Goal: Transaction & Acquisition: Purchase product/service

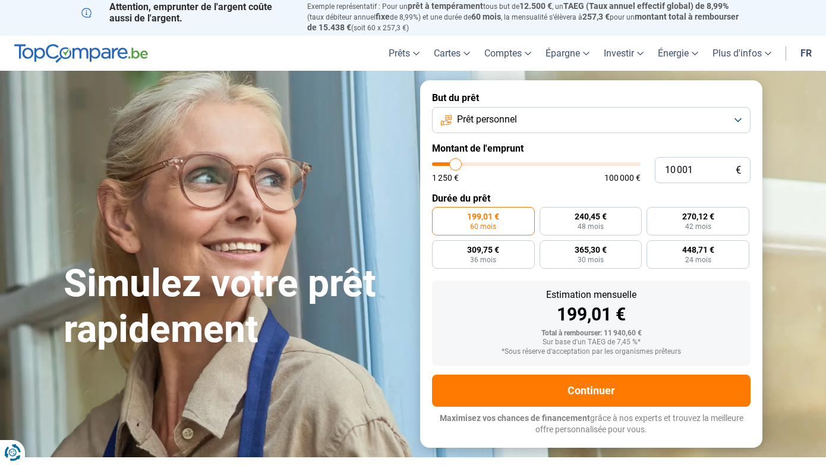
scroll to position [5, 0]
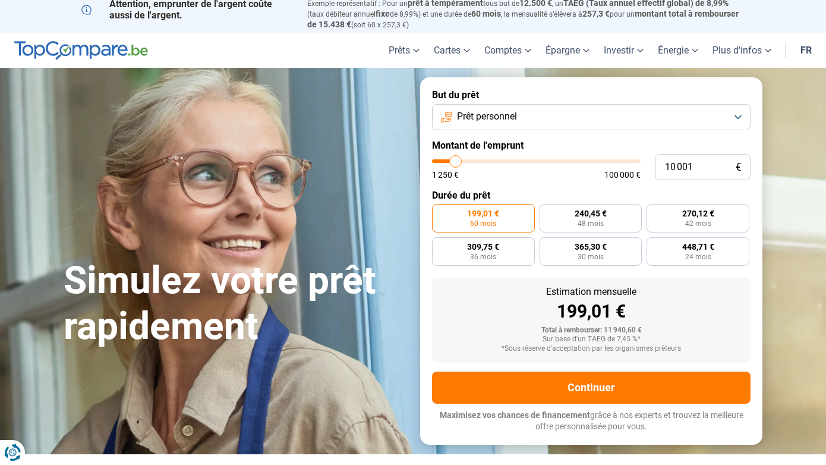
type input "10 500"
type input "10500"
type input "11 000"
type input "11000"
type input "11 500"
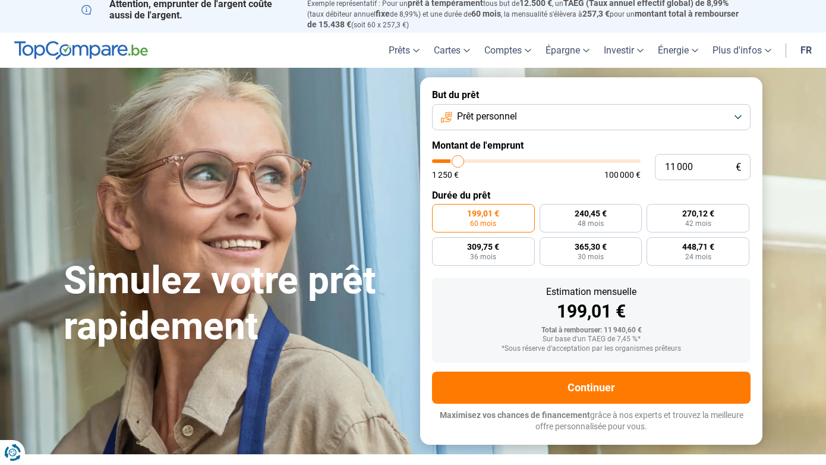
type input "11500"
type input "12 500"
type input "12500"
type input "12 750"
type input "12750"
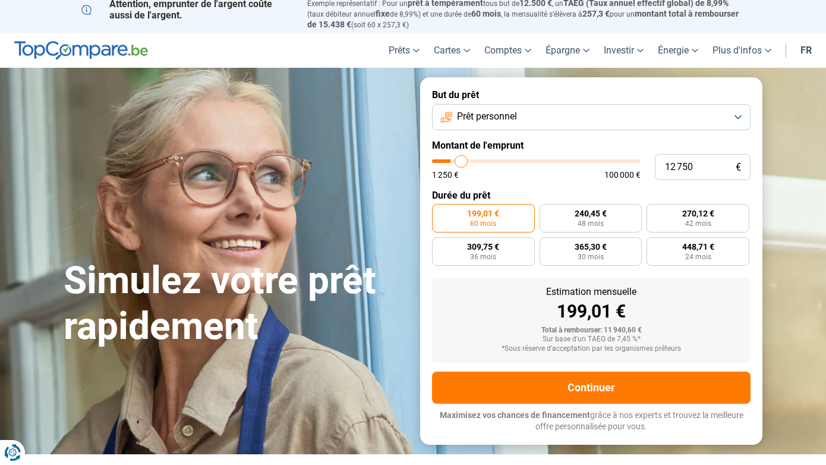
type input "13 250"
type input "13250"
type input "13 500"
type input "13500"
type input "14 000"
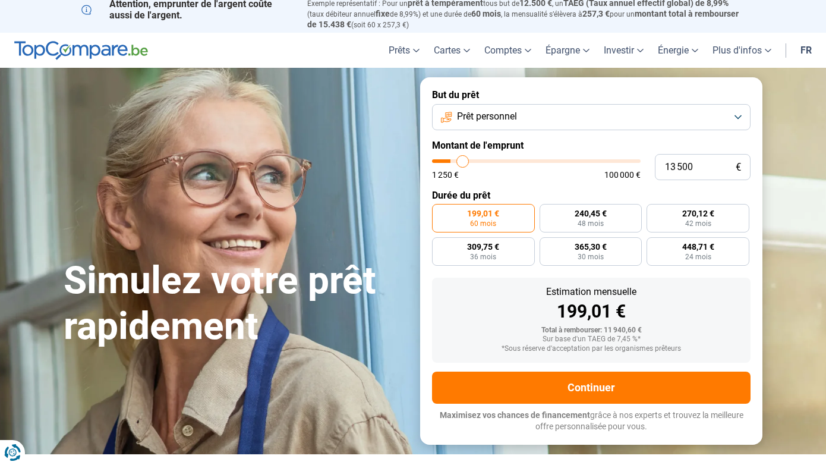
type input "14000"
type input "14 250"
type input "14250"
type input "14 750"
type input "14750"
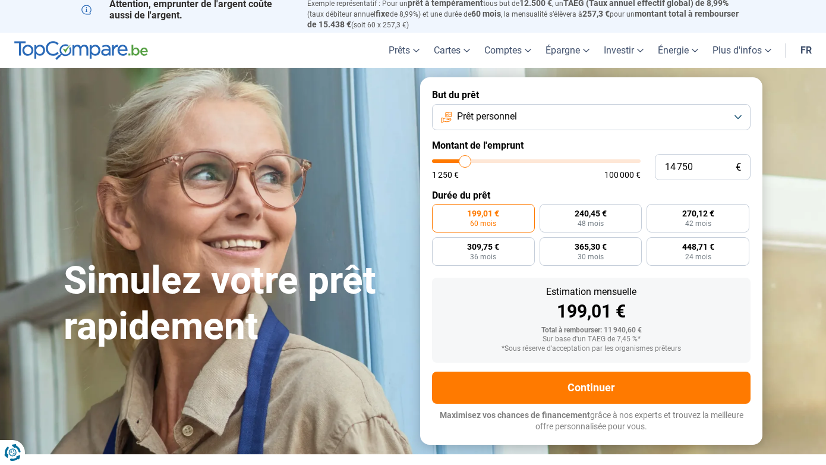
type input "15 000"
type input "15000"
type input "15 250"
type input "15250"
type input "15 750"
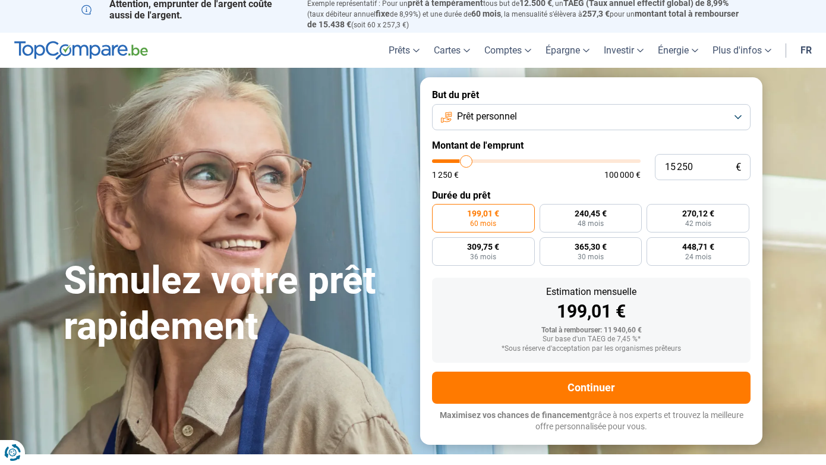
type input "15750"
type input "16 000"
type input "16000"
type input "16 250"
type input "16250"
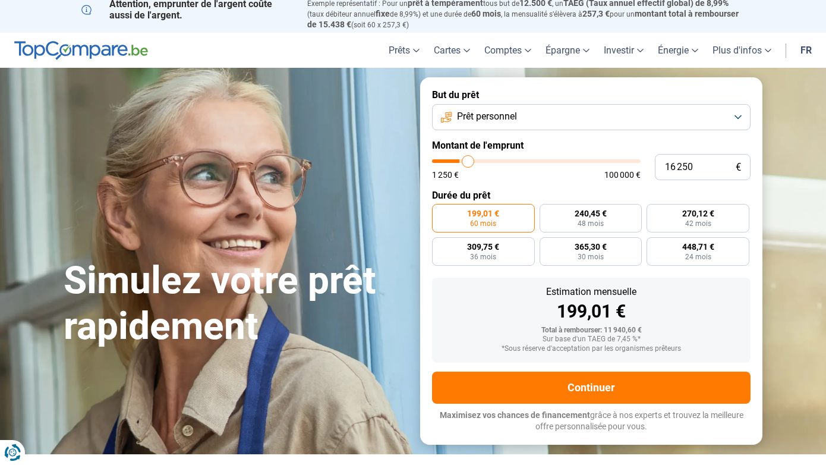
type input "16 500"
type input "16500"
type input "16 750"
type input "16750"
type input "17 000"
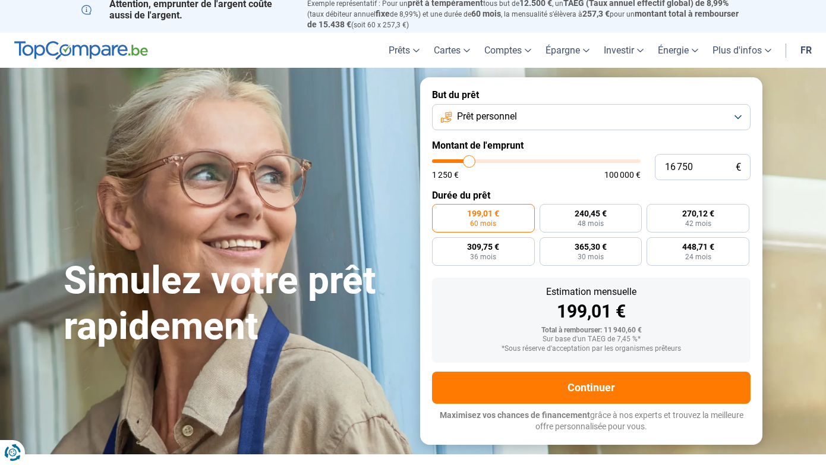
type input "17000"
type input "17 250"
type input "17250"
type input "17 750"
type input "17750"
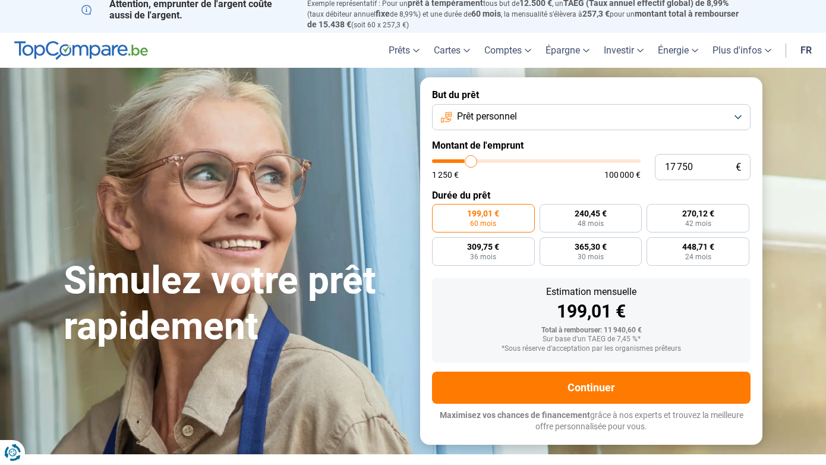
type input "18 000"
type input "18000"
type input "18 250"
type input "18250"
type input "18 500"
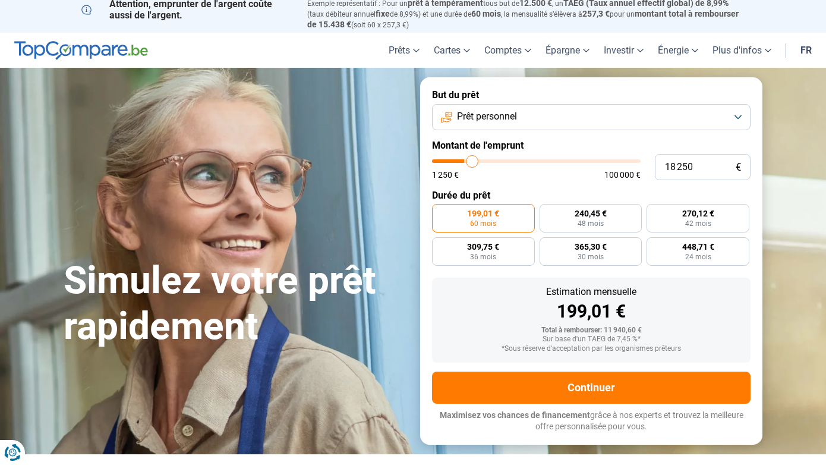
type input "18500"
type input "18 750"
type input "18750"
type input "19 000"
type input "19000"
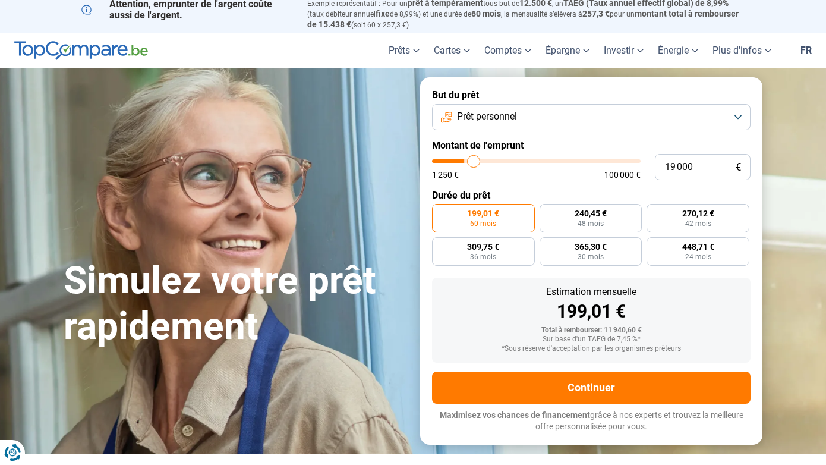
type input "19 500"
type input "19500"
type input "20 000"
type input "20000"
type input "20 500"
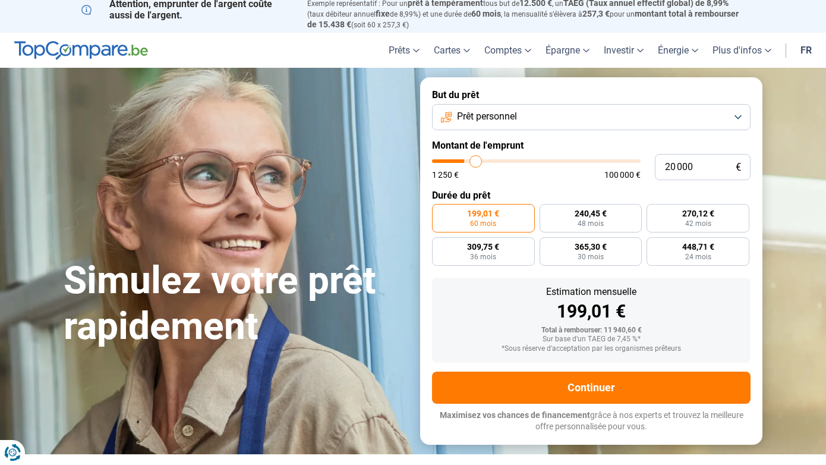
type input "20500"
type input "20 750"
type input "20750"
type input "21 000"
type input "21000"
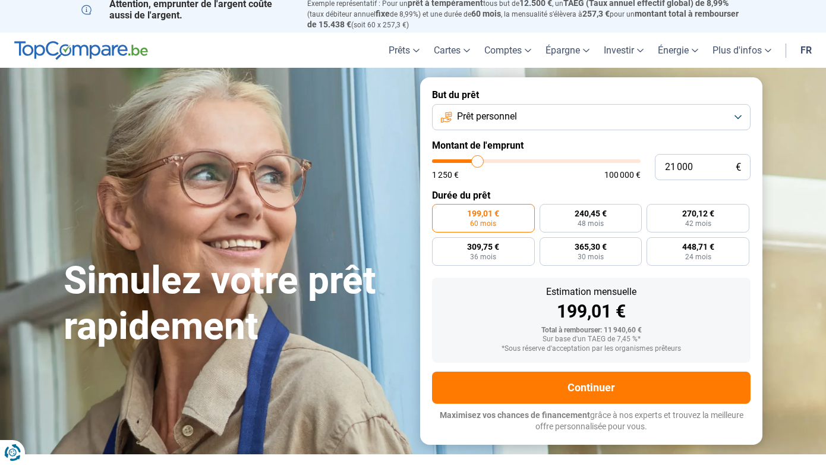
type input "21 250"
type input "21250"
type input "21 500"
type input "21500"
type input "21 750"
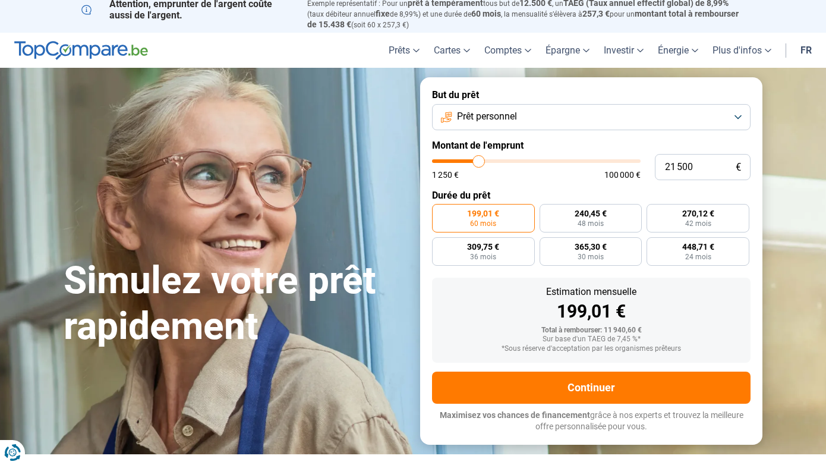
type input "21750"
type input "22 000"
type input "22000"
type input "22 250"
type input "22250"
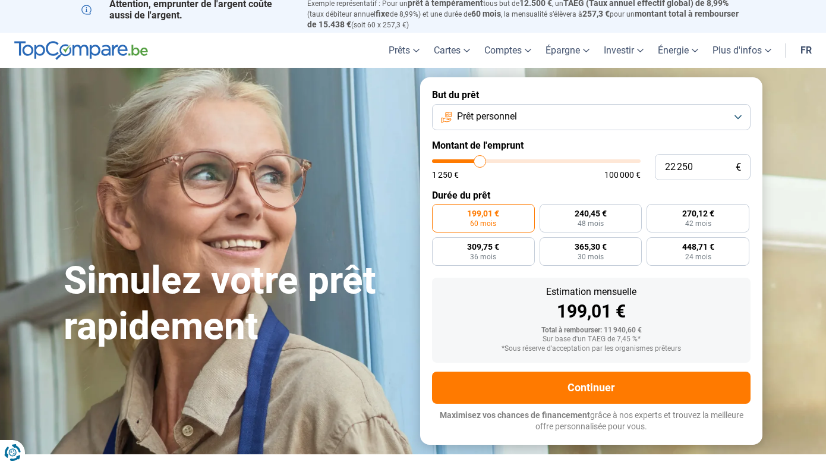
type input "22 500"
type input "22500"
type input "22 750"
type input "22750"
type input "23 000"
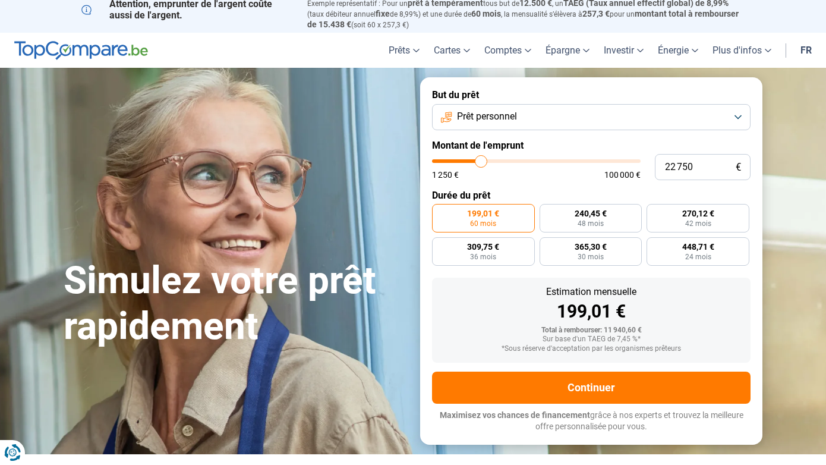
type input "23000"
type input "23 250"
type input "23250"
type input "23 500"
type input "23500"
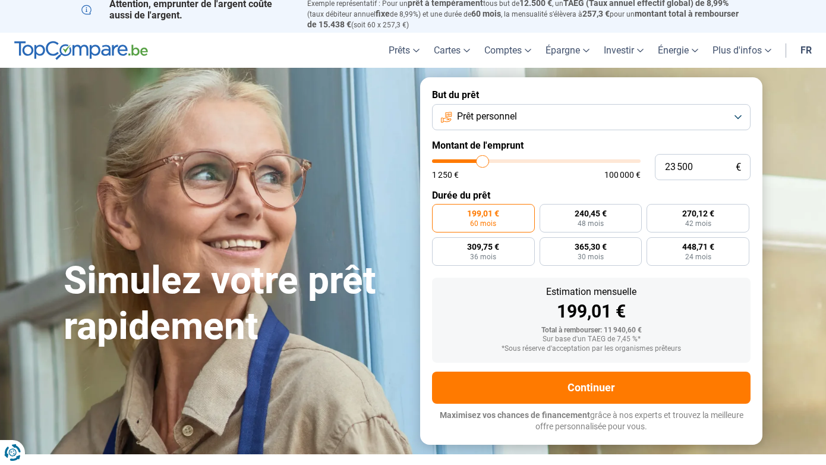
type input "23 750"
type input "23750"
type input "24 000"
type input "24000"
type input "24 250"
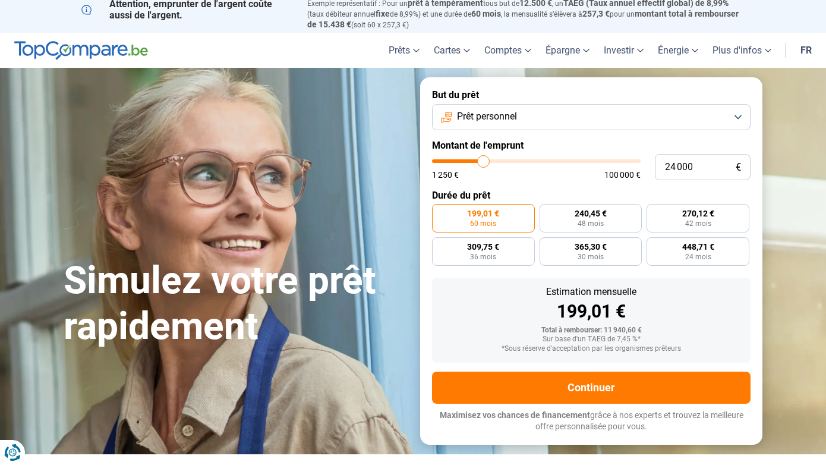
type input "24250"
type input "24 500"
type input "24500"
type input "24 750"
type input "24750"
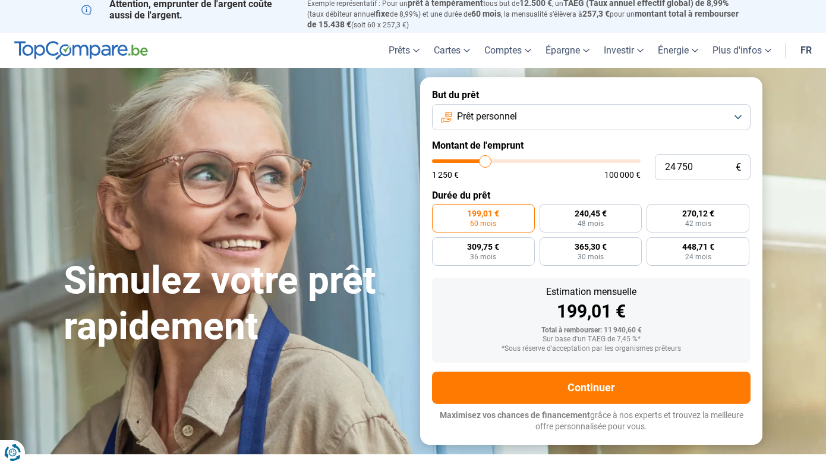
type input "25 000"
drag, startPoint x: 456, startPoint y: 162, endPoint x: 486, endPoint y: 162, distance: 29.1
type input "25000"
click at [486, 162] on input "range" at bounding box center [536, 161] width 209 height 4
radio input "false"
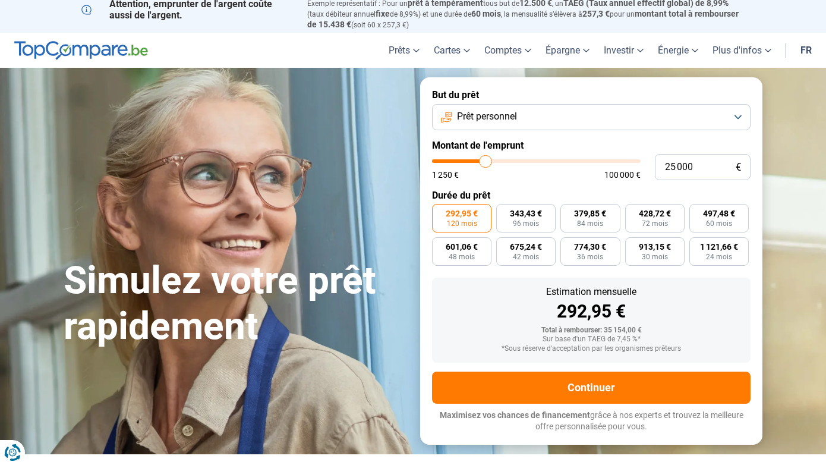
scroll to position [0, 0]
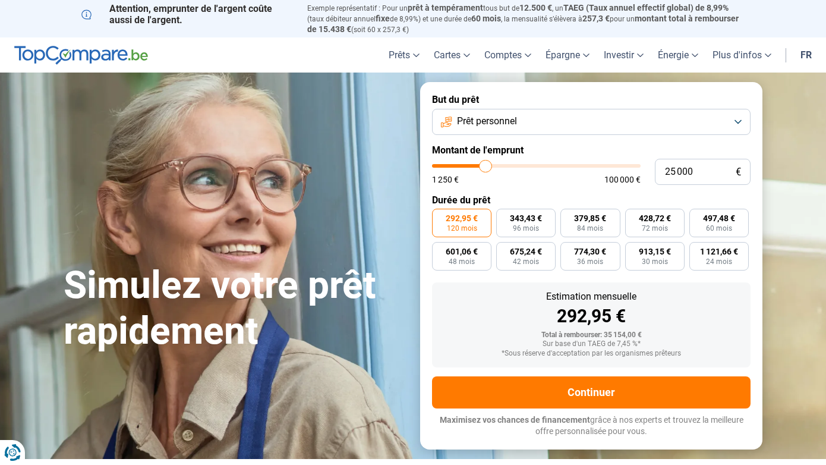
click at [461, 220] on span "292,95 €" at bounding box center [462, 218] width 32 height 8
click at [440, 216] on input "292,95 € 120 mois" at bounding box center [436, 213] width 8 height 8
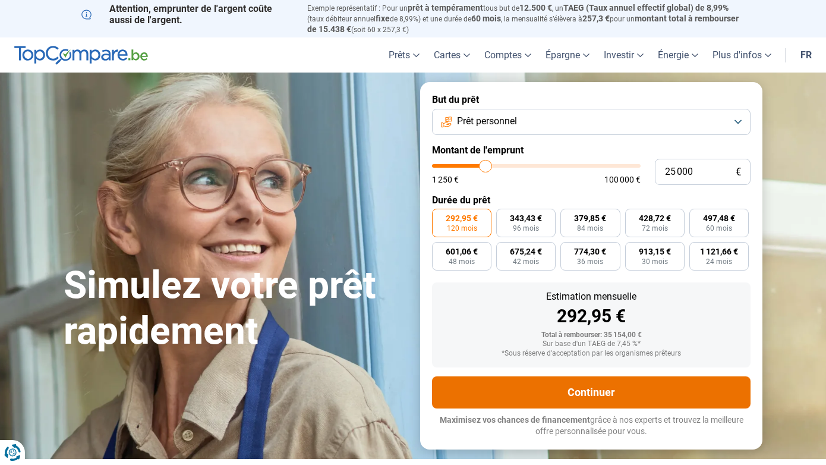
click at [583, 391] on button "Continuer" at bounding box center [591, 392] width 319 height 32
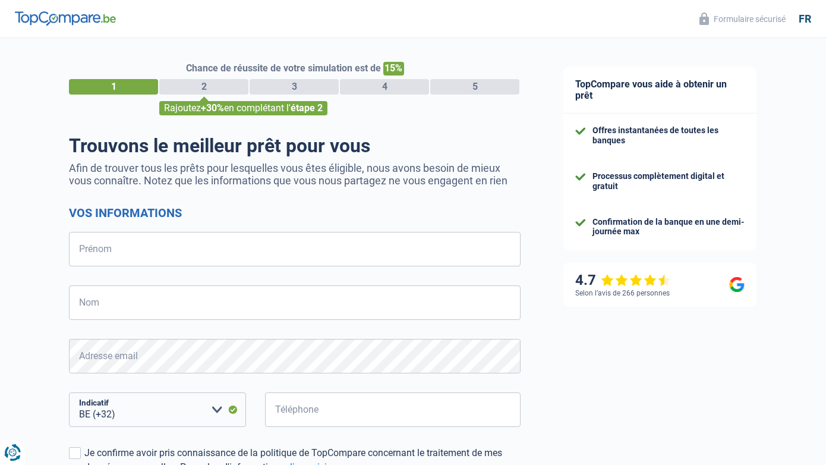
select select "32"
click at [175, 254] on input "Prénom" at bounding box center [295, 249] width 452 height 34
type input "LAURENT"
type input "DROUBAIX"
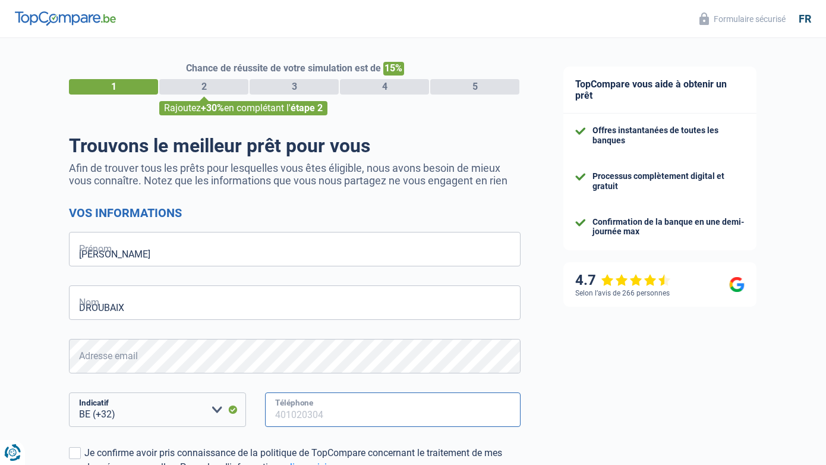
type input "478741077"
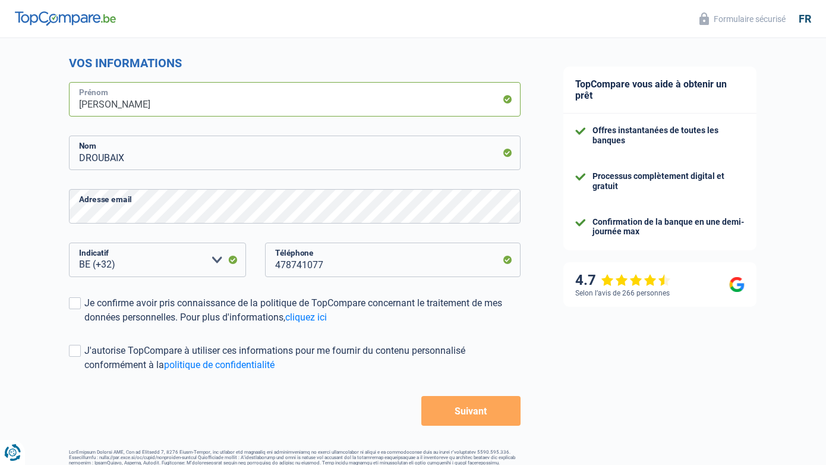
scroll to position [151, 0]
click at [79, 304] on span at bounding box center [75, 302] width 12 height 12
click at [84, 323] on input "Je confirme avoir pris connaissance de la politique de TopCompare concernant le…" at bounding box center [84, 323] width 0 height 0
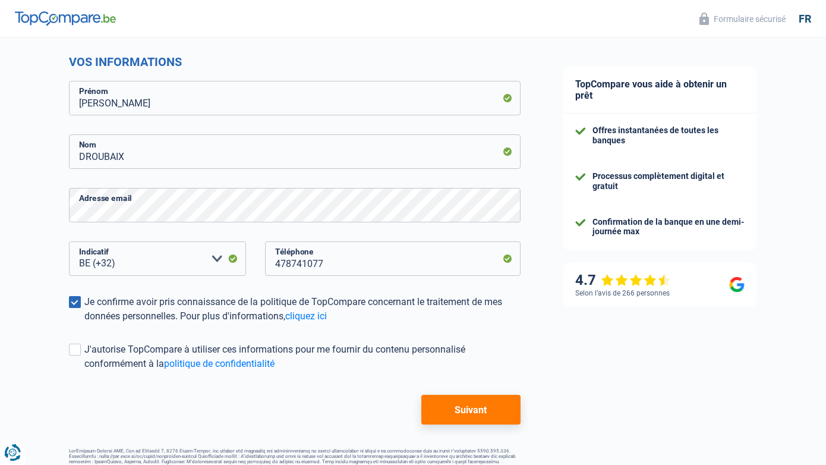
click at [471, 414] on button "Suivant" at bounding box center [470, 410] width 99 height 30
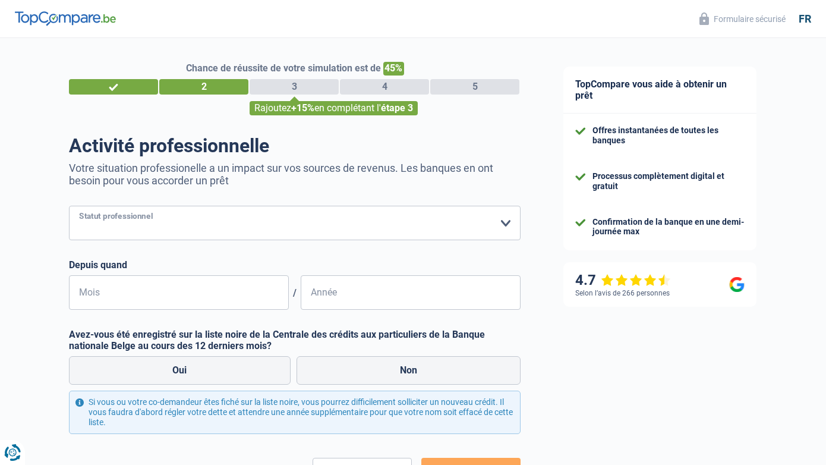
click at [175, 222] on select "Ouvrier Employé privé Employé public Invalide Indépendant Pensionné Chômeur Mut…" at bounding box center [295, 223] width 452 height 34
select select "independent"
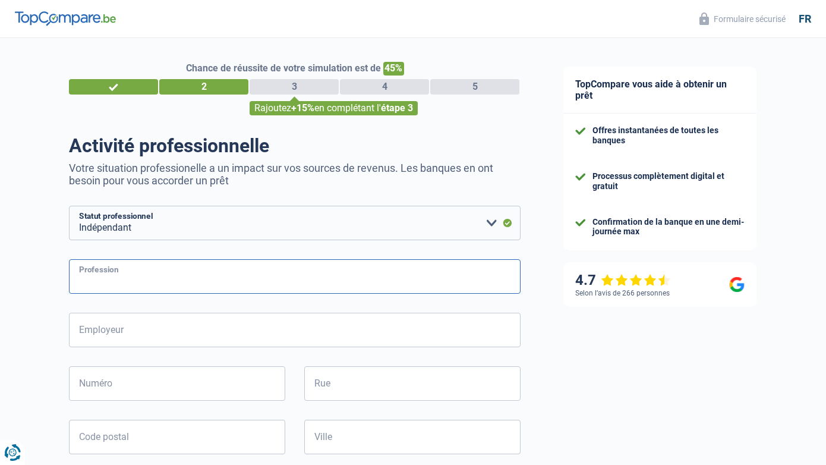
click at [146, 278] on input "Profession" at bounding box center [295, 276] width 452 height 34
type input "CONSULTANT"
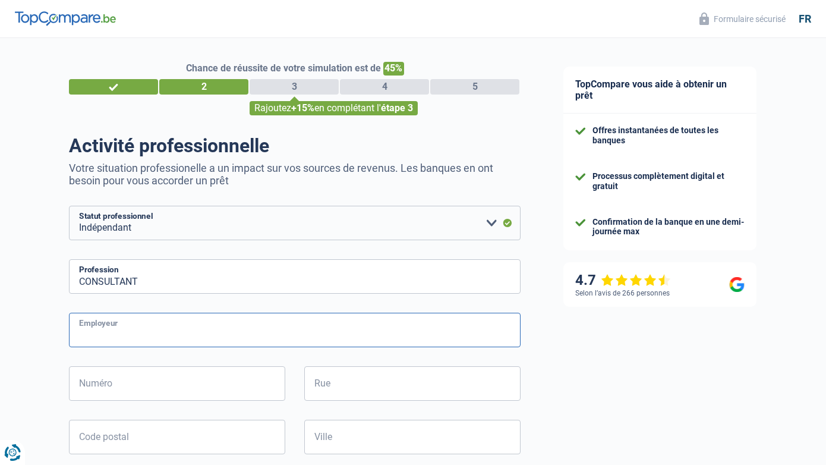
click at [128, 325] on input "Employeur" at bounding box center [295, 330] width 452 height 34
type input "BYAKKO"
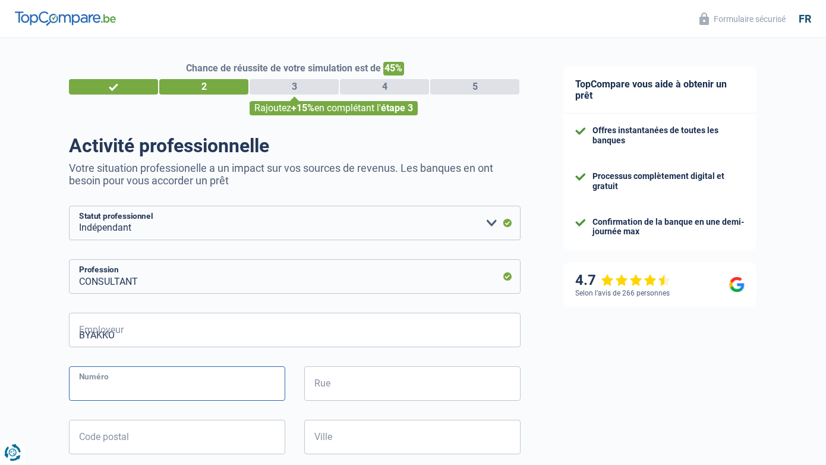
type input "15"
type input "Rue Joseph Desmet 15"
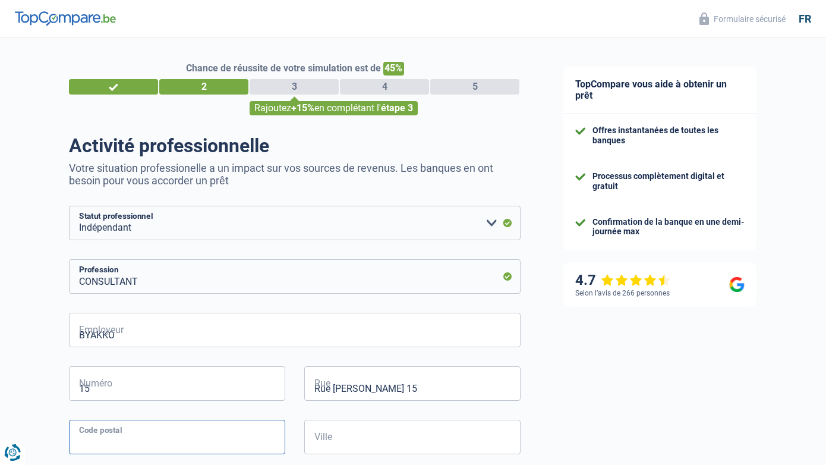
type input "1332"
type input "Genval"
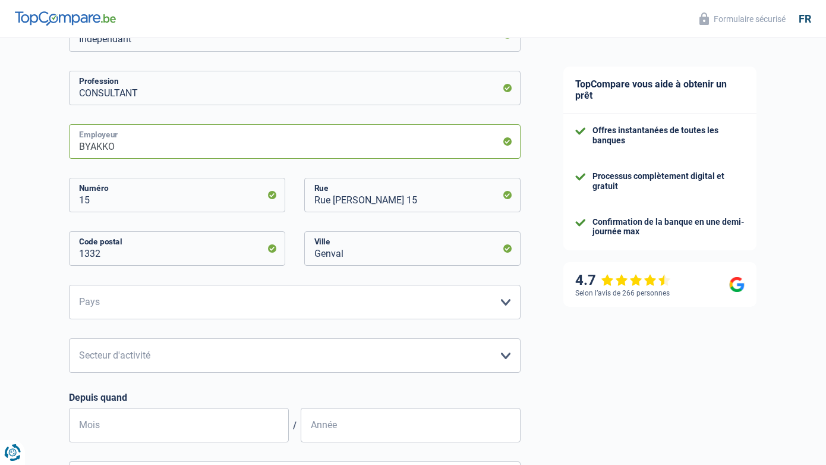
scroll to position [190, 0]
click at [144, 295] on select "Belgique Luxembourg Veuillez sélectionner une option" at bounding box center [295, 300] width 452 height 34
select select "BE"
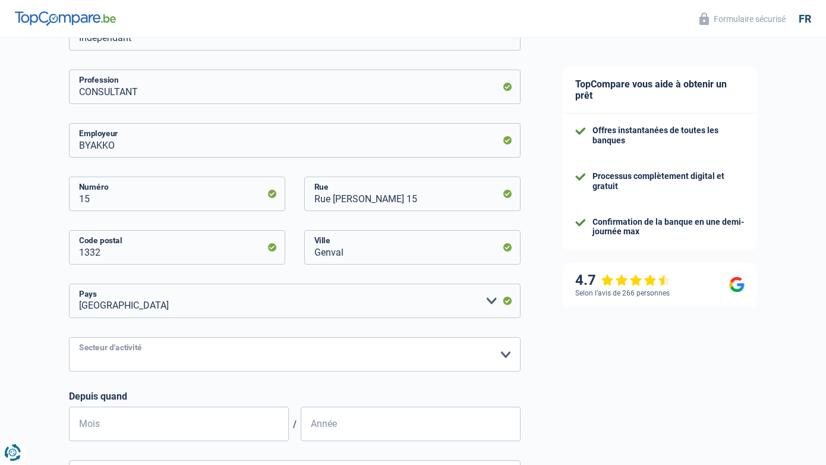
click at [156, 360] on select "Agriculture/Pêche Industrie Horeca Courier/Fitness/Taxi Construction Banques/As…" at bounding box center [295, 354] width 452 height 34
select select "banksInsurance"
click at [193, 357] on select "Agriculture/Pêche Industrie Horeca Courier/Fitness/Taxi Construction Banques/As…" at bounding box center [295, 354] width 452 height 34
click at [134, 146] on input "BYAKKO" at bounding box center [295, 140] width 452 height 34
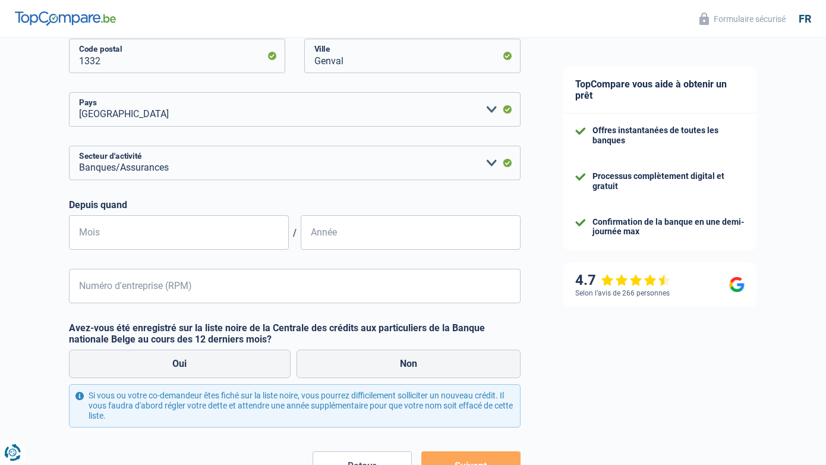
scroll to position [385, 0]
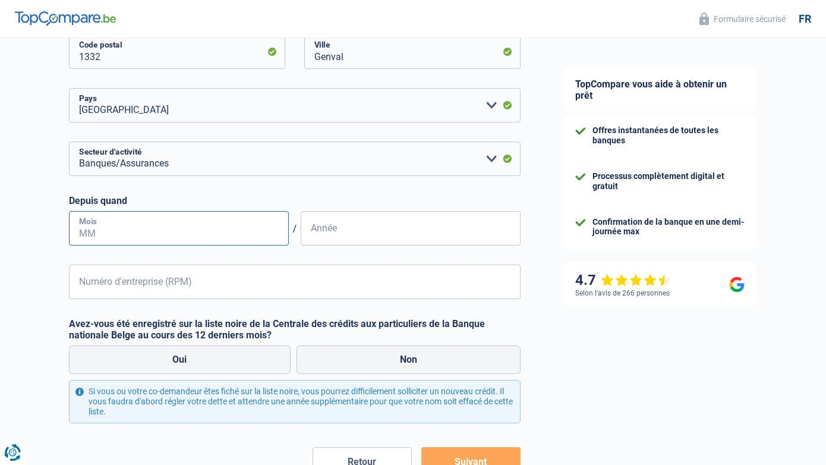
click at [120, 231] on input "Mois" at bounding box center [179, 228] width 220 height 34
type input "01"
click at [334, 229] on input "Année" at bounding box center [411, 228] width 220 height 34
type input "2020"
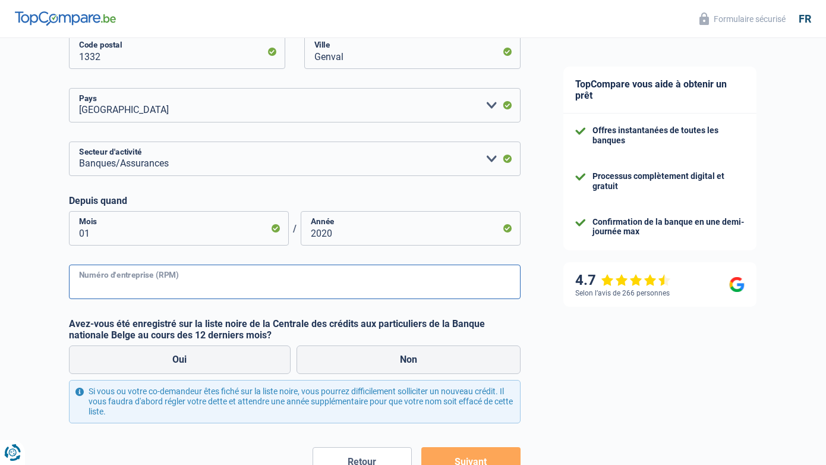
click at [228, 283] on input "Numéro d'entreprise (RPM)" at bounding box center [295, 281] width 452 height 34
type input "0739542252"
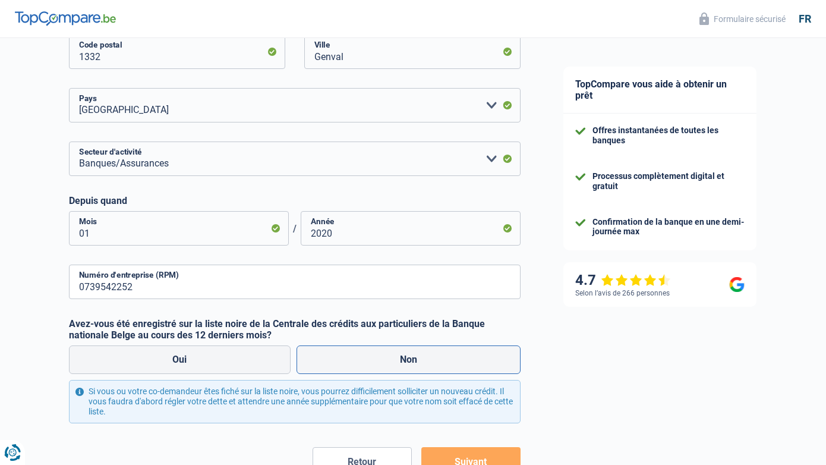
click at [396, 357] on label "Non" at bounding box center [409, 359] width 225 height 29
click at [396, 357] on input "Non" at bounding box center [409, 359] width 225 height 29
radio input "true"
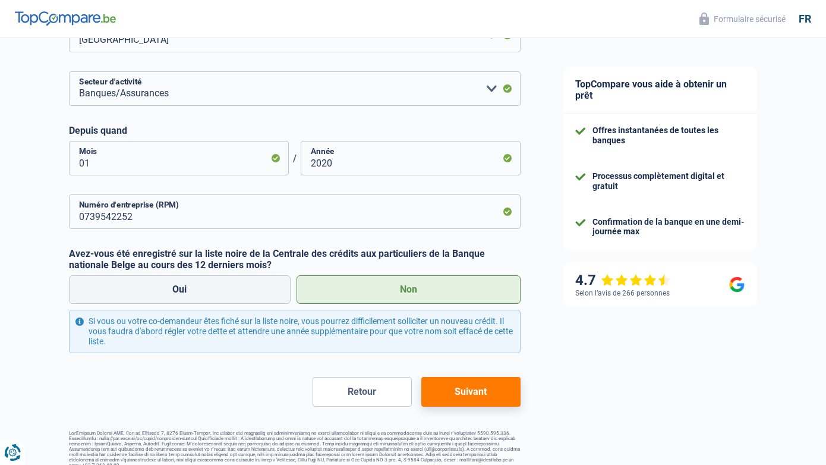
click at [474, 393] on button "Suivant" at bounding box center [470, 392] width 99 height 30
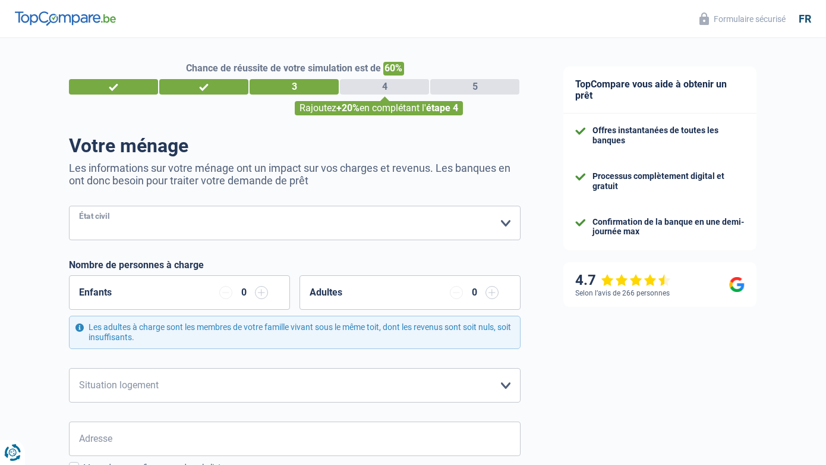
click at [190, 228] on select "Célibataire Marié(e) Cohabitant(e) légal(e) Divorcé(e) Veuf(ve) Séparé (de fait…" at bounding box center [295, 223] width 452 height 34
select select "divorced"
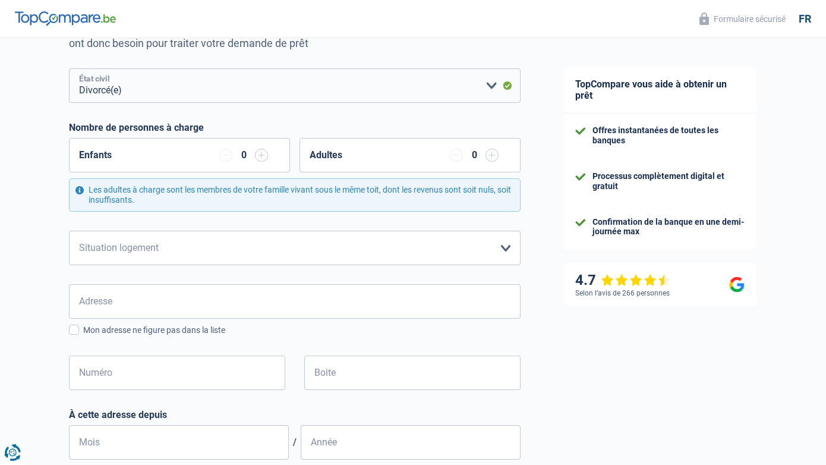
scroll to position [150, 0]
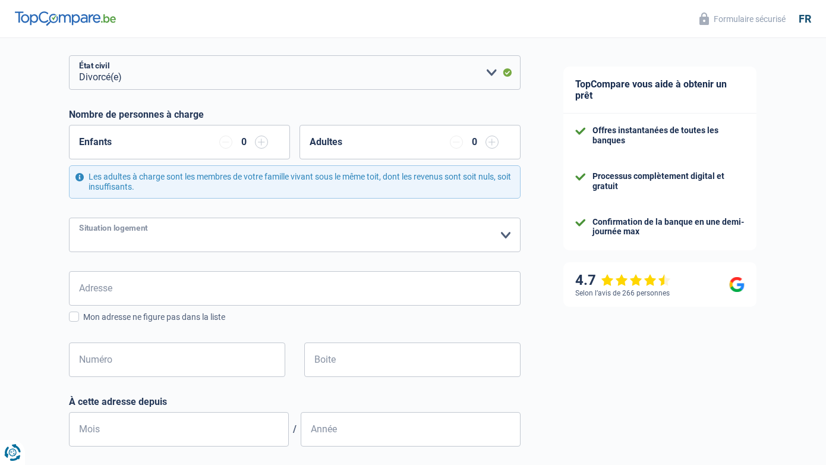
click at [315, 237] on select "Locataire Propriétaire avec prêt hypothécaire Propriétaire sans prêt hypothécai…" at bounding box center [295, 234] width 452 height 34
select select "ownerWithMortgage"
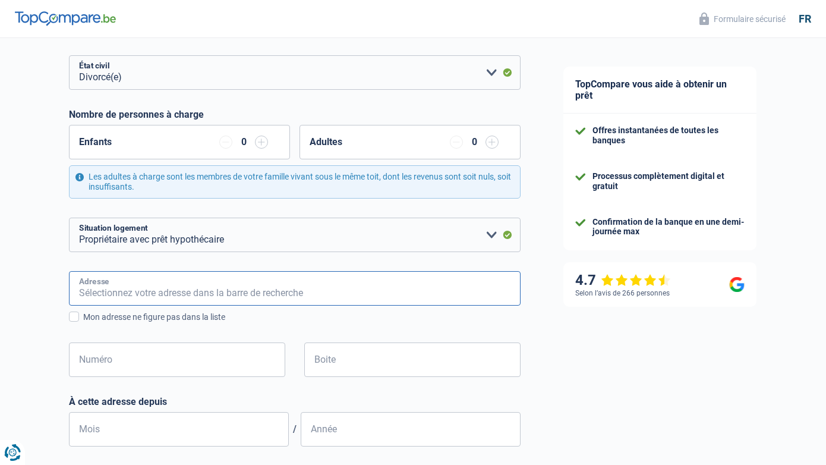
click at [273, 282] on input "Adresse" at bounding box center [295, 288] width 452 height 34
type input "Rue Joseph Desmet, 15"
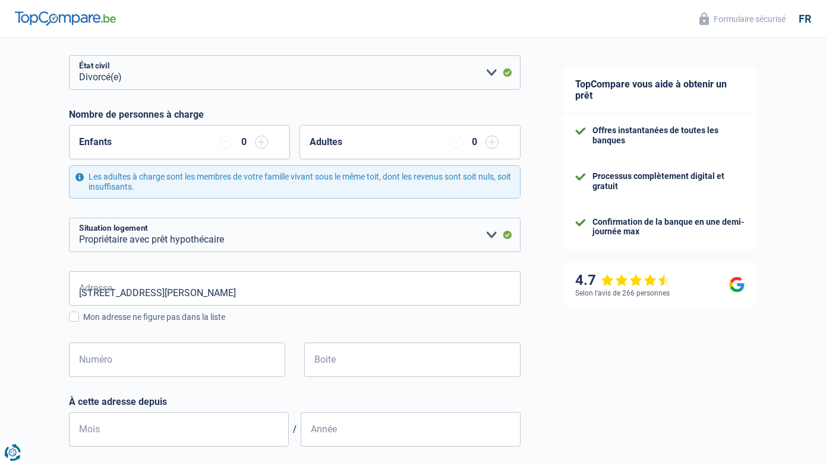
type input "Belgique"
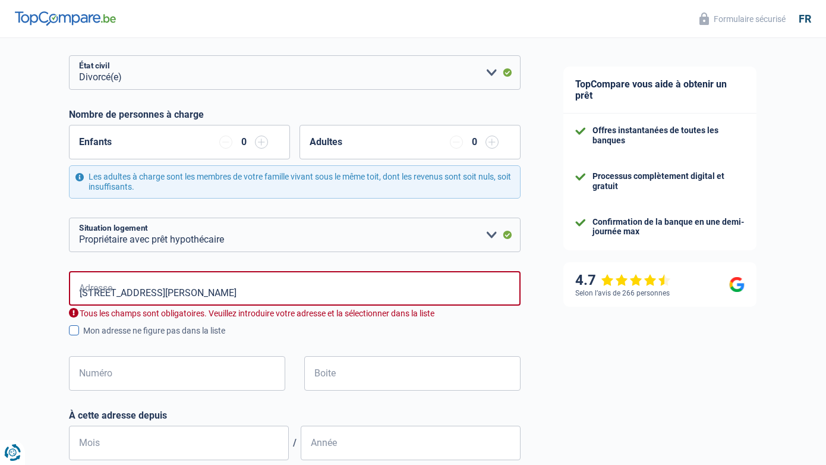
type input "Belgique"
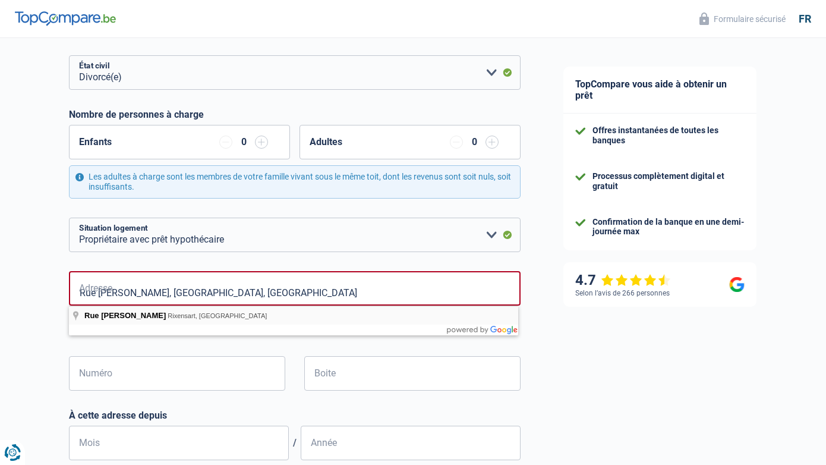
type input "Rue Joseph Desmet, 1332, Rixensart, BE"
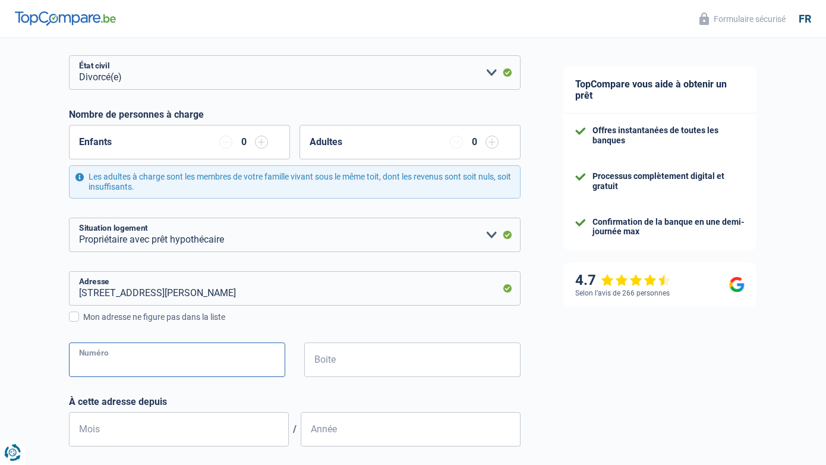
click at [118, 356] on input "Numéro" at bounding box center [177, 359] width 216 height 34
type input "15"
type input "Genval"
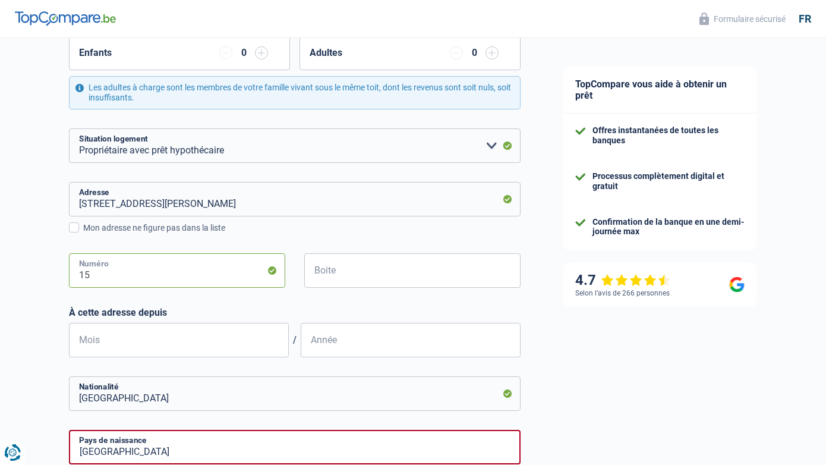
scroll to position [243, 0]
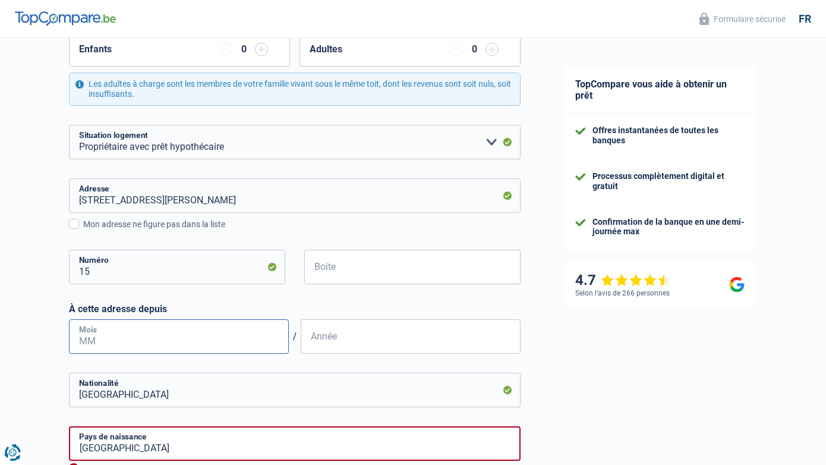
click at [175, 338] on input "Mois" at bounding box center [179, 336] width 220 height 34
type input "10"
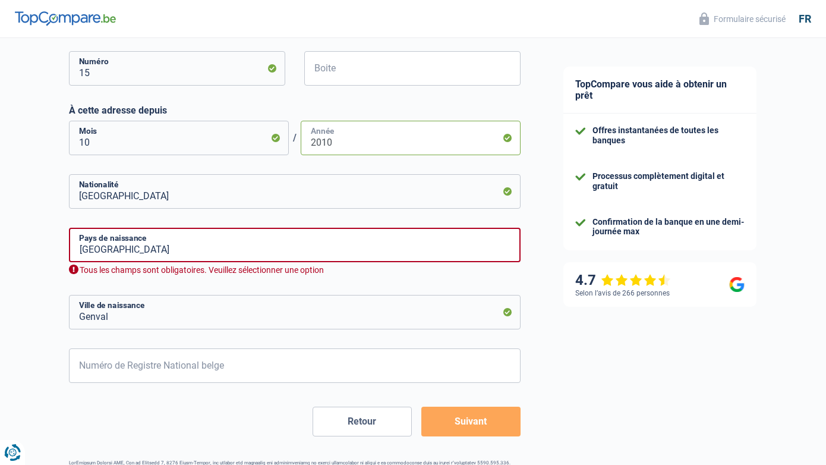
scroll to position [449, 0]
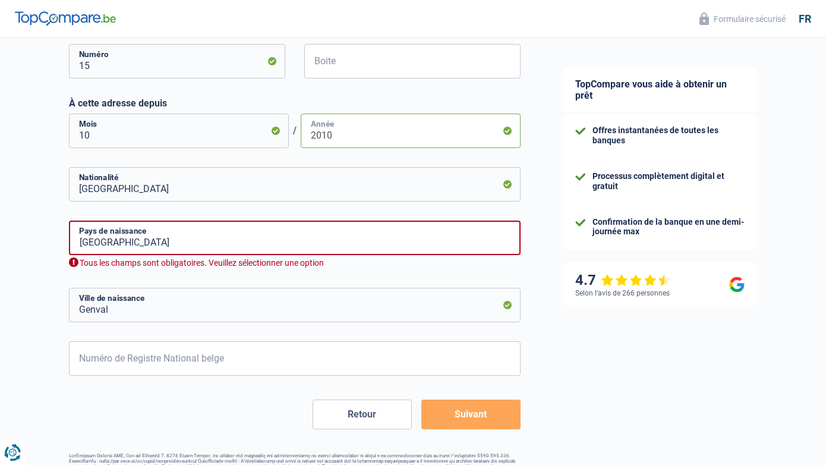
type input "2010"
click at [132, 241] on input "Belgique" at bounding box center [295, 237] width 452 height 34
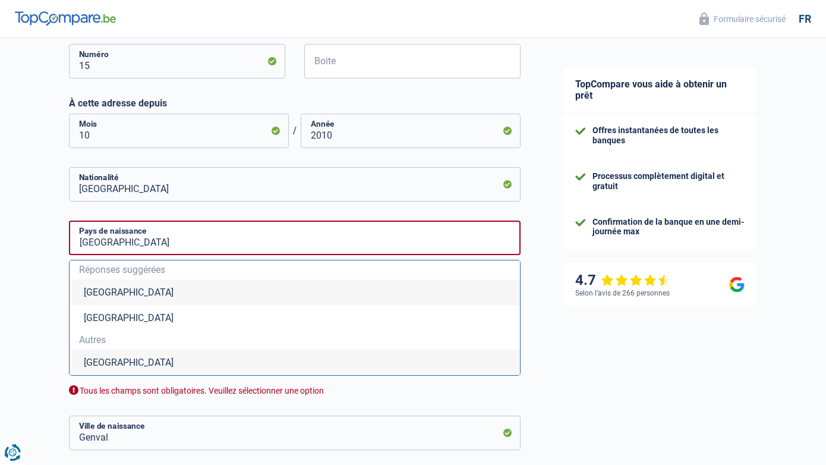
click at [125, 296] on li "Belgique" at bounding box center [295, 292] width 450 height 26
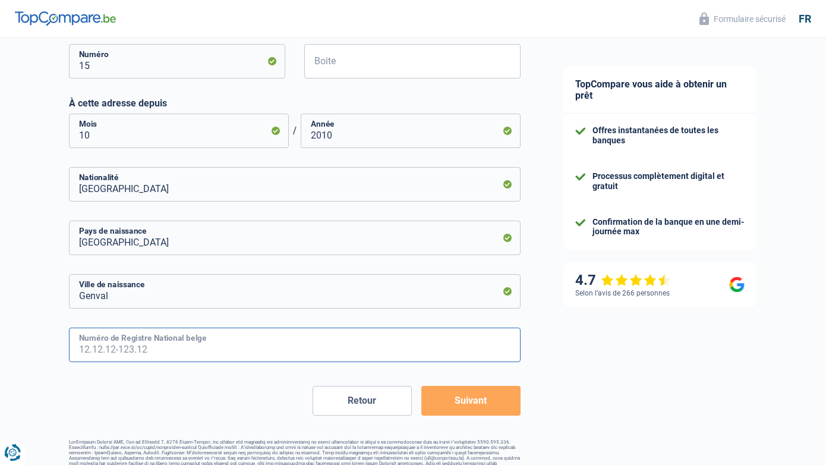
click at [174, 345] on input "Numéro de Registre National belge" at bounding box center [295, 344] width 452 height 34
type input "74.10.05-167.46"
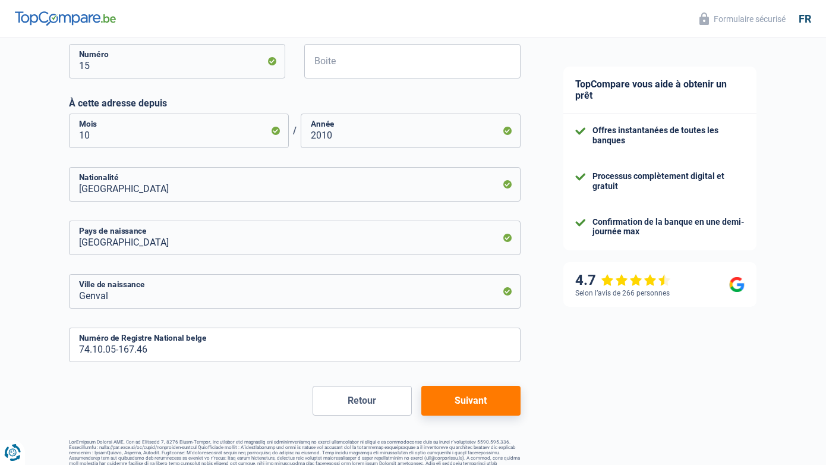
click at [480, 393] on button "Suivant" at bounding box center [470, 401] width 99 height 30
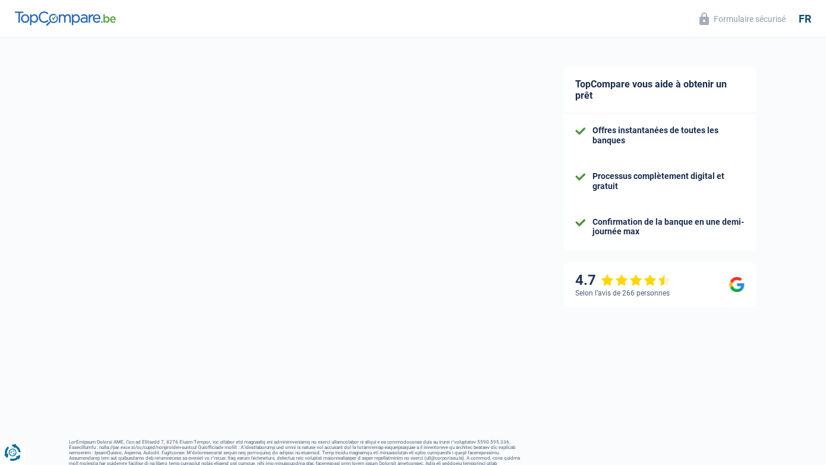
select select "netSalary"
select select "mortgage"
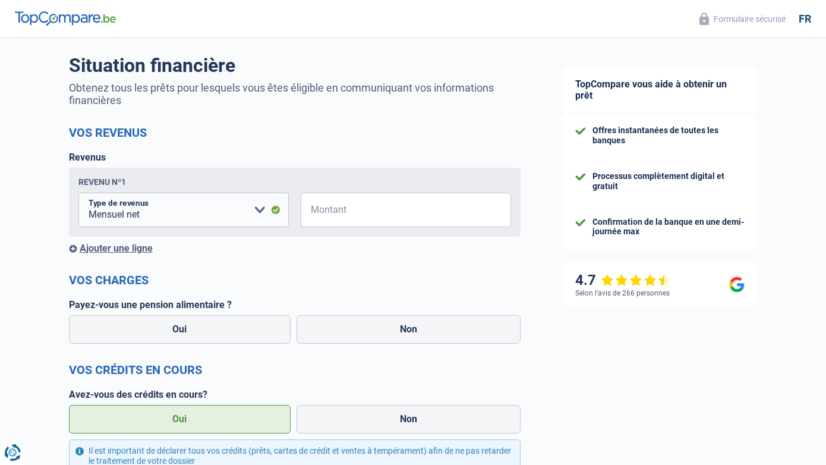
scroll to position [86, 0]
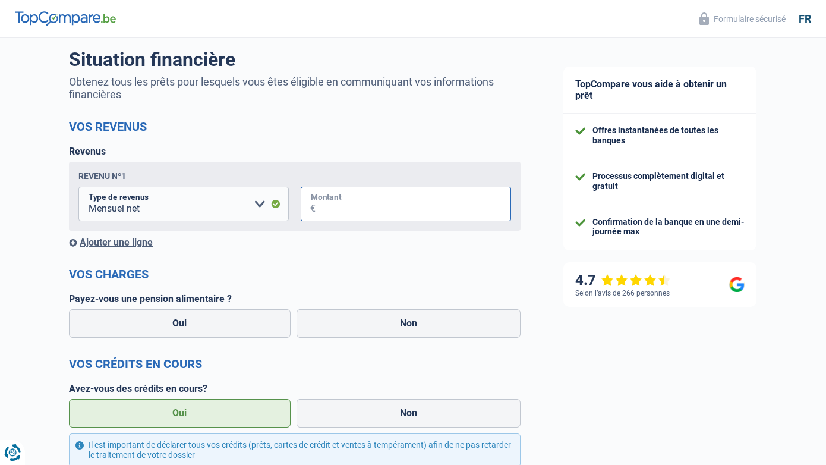
click at [361, 203] on input "Montant" at bounding box center [414, 204] width 196 height 34
type input "10.000"
click at [395, 333] on label "Non" at bounding box center [409, 323] width 225 height 29
click at [395, 333] on input "Non" at bounding box center [409, 323] width 225 height 29
radio input "true"
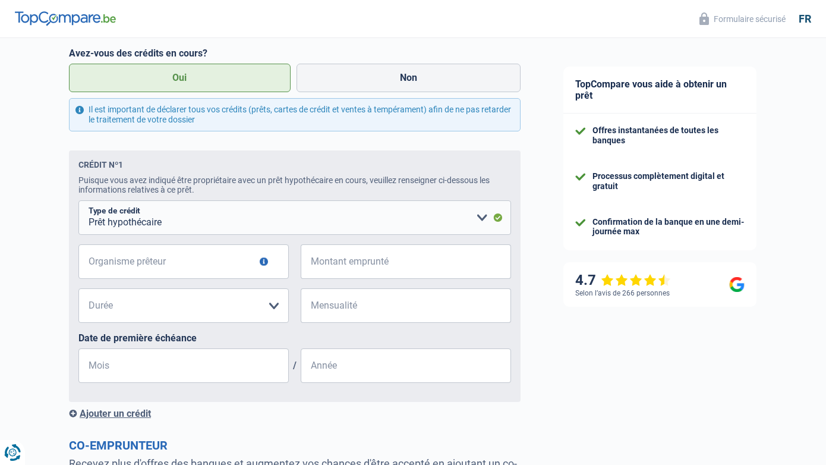
scroll to position [424, 0]
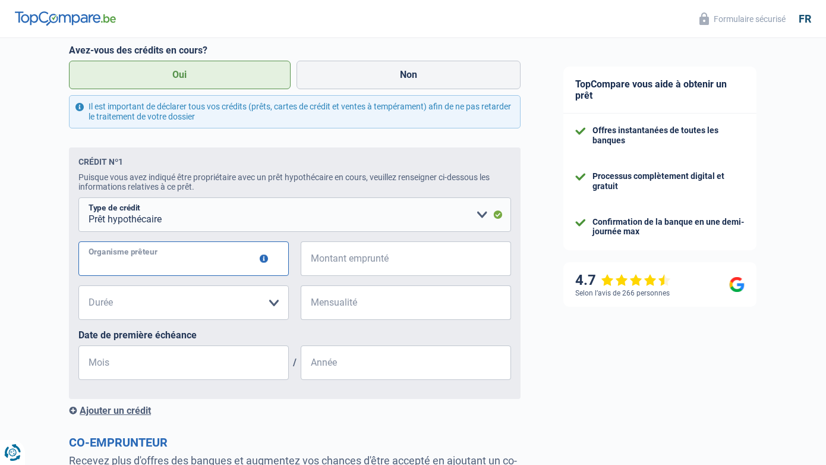
click at [144, 257] on input "Organisme prêteur" at bounding box center [183, 258] width 210 height 34
type input "ING"
click at [156, 299] on select "120 mois 180 mois 240 mois 300 mois 360 mois 420 mois Veuillez sélectionner une…" at bounding box center [183, 302] width 210 height 34
select select "180"
click at [330, 307] on input "Mensualité" at bounding box center [414, 302] width 196 height 34
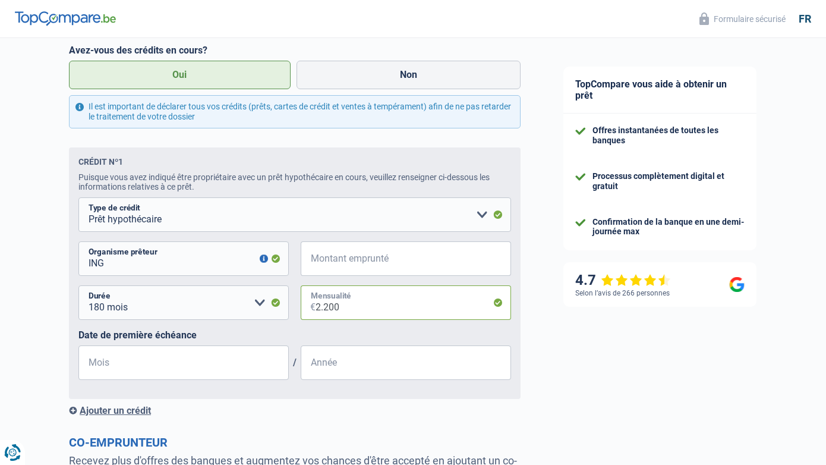
type input "2.200"
click at [119, 367] on input "Mois" at bounding box center [183, 362] width 210 height 34
type input "05"
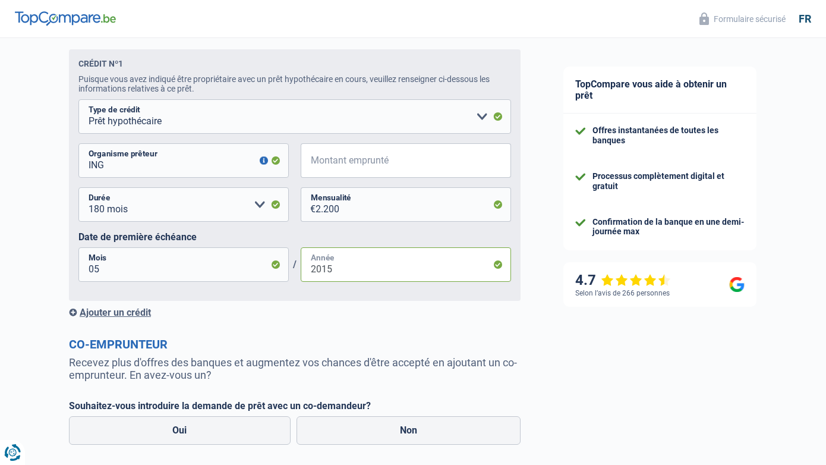
scroll to position [513, 0]
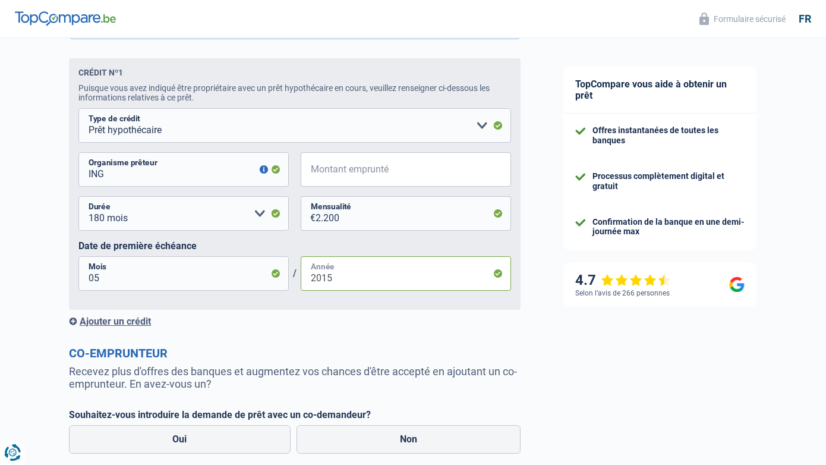
type input "2015"
click at [134, 323] on div "Ajouter un crédit" at bounding box center [295, 321] width 452 height 11
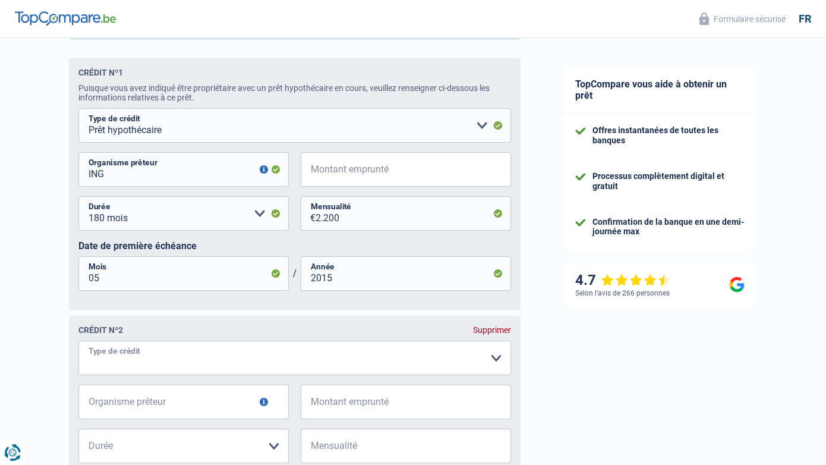
click at [133, 358] on select "Carte ou ouverture de crédit Prêt hypothécaire Vente à tempérament Prêt à tempé…" at bounding box center [294, 358] width 433 height 34
select select "mortgage"
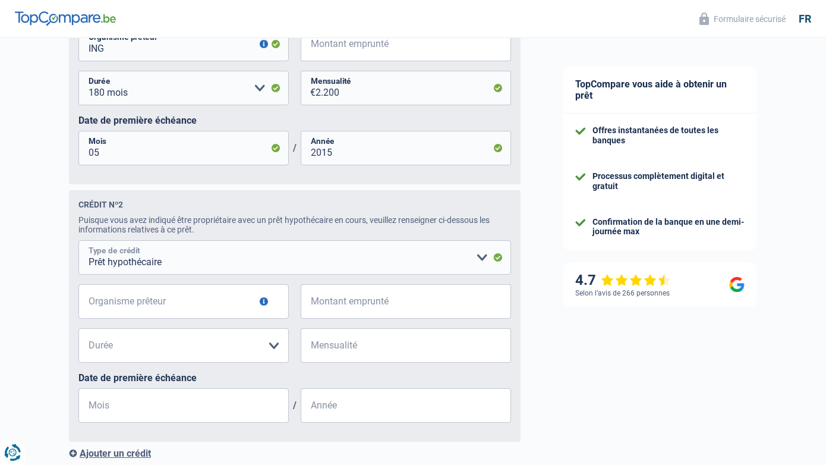
scroll to position [648, 0]
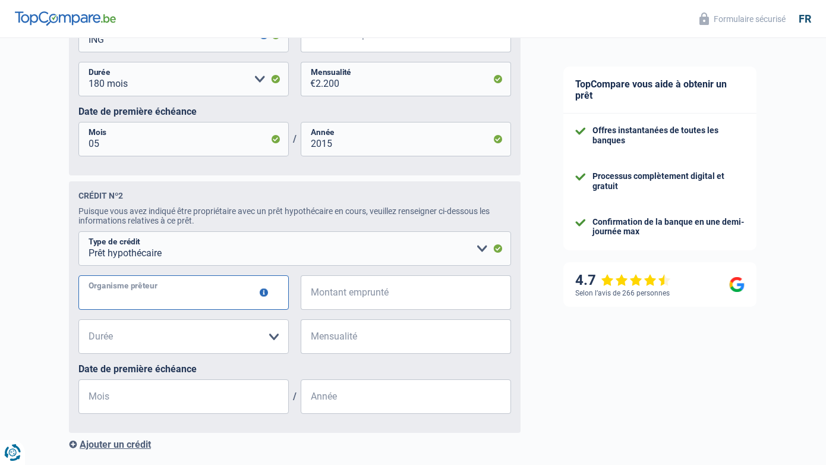
click at [147, 298] on input "Organisme prêteur" at bounding box center [183, 292] width 210 height 34
type input "AXA"
click at [154, 340] on select "120 mois 180 mois 240 mois 300 mois 360 mois 420 mois Veuillez sélectionner une…" at bounding box center [183, 336] width 210 height 34
select select "180"
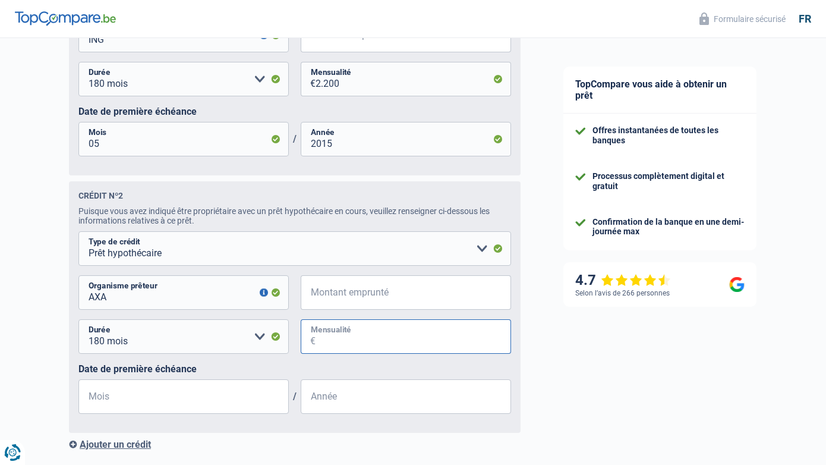
click at [340, 339] on input "Mensualité" at bounding box center [414, 336] width 196 height 34
type input "700"
click at [134, 406] on input "Mois" at bounding box center [183, 396] width 210 height 34
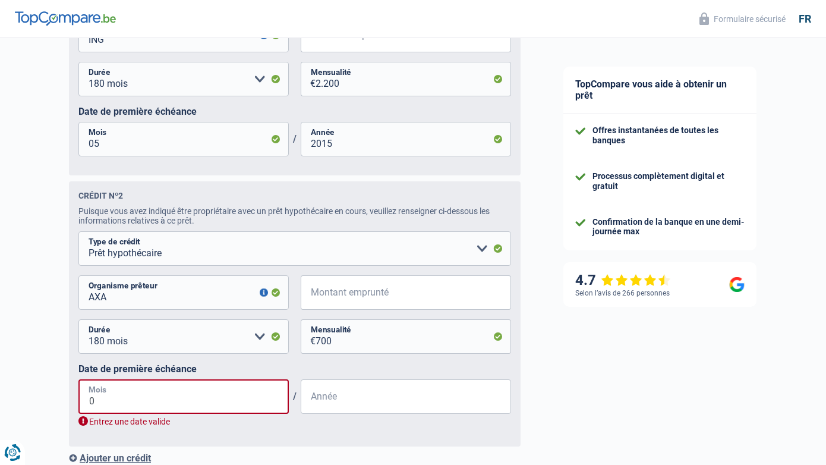
type input "03"
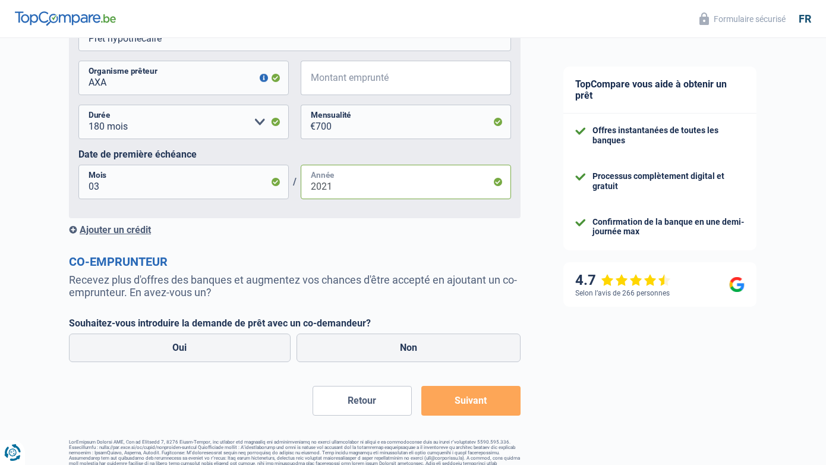
scroll to position [882, 0]
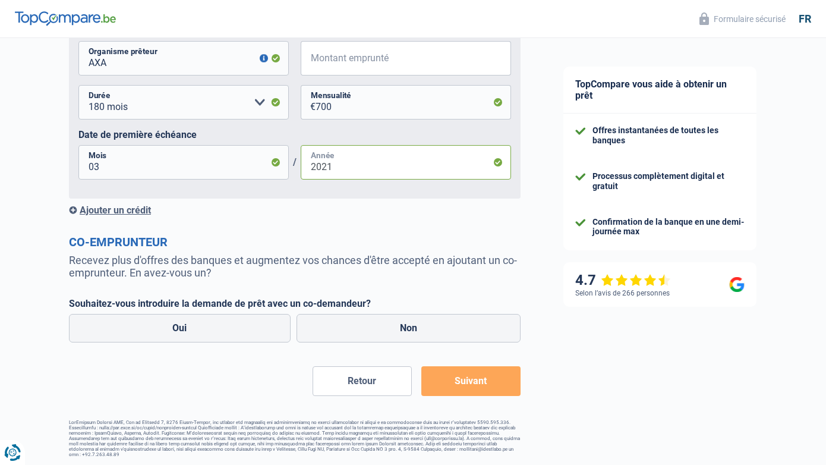
type input "2021"
click at [481, 379] on button "Suivant" at bounding box center [470, 381] width 99 height 30
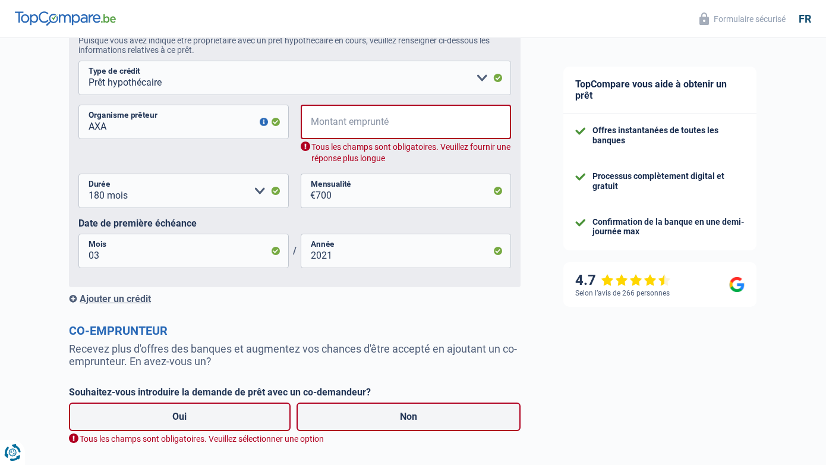
scroll to position [841, 0]
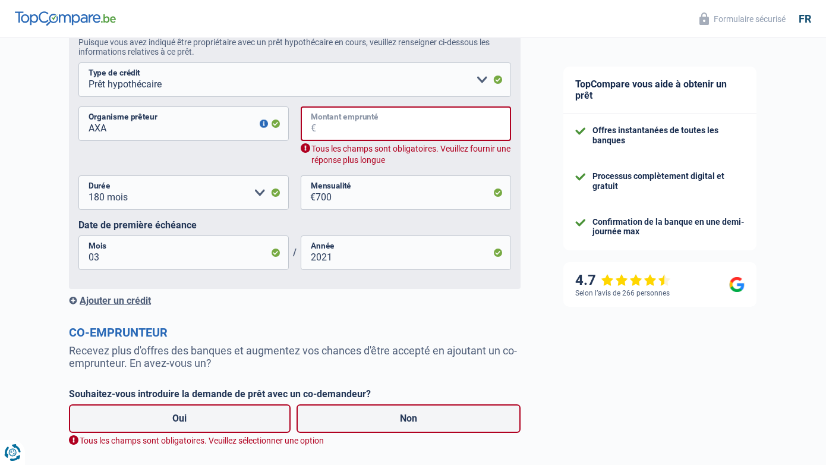
click at [319, 127] on input "Montant emprunté" at bounding box center [413, 123] width 195 height 34
type input "3"
select select
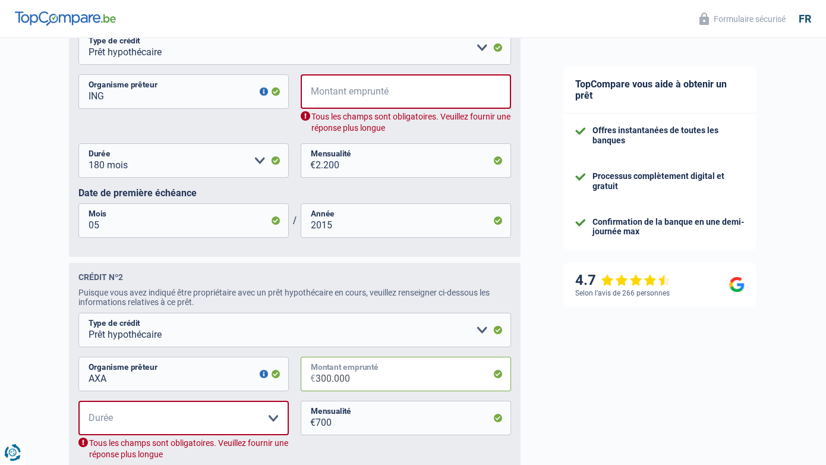
scroll to position [581, 0]
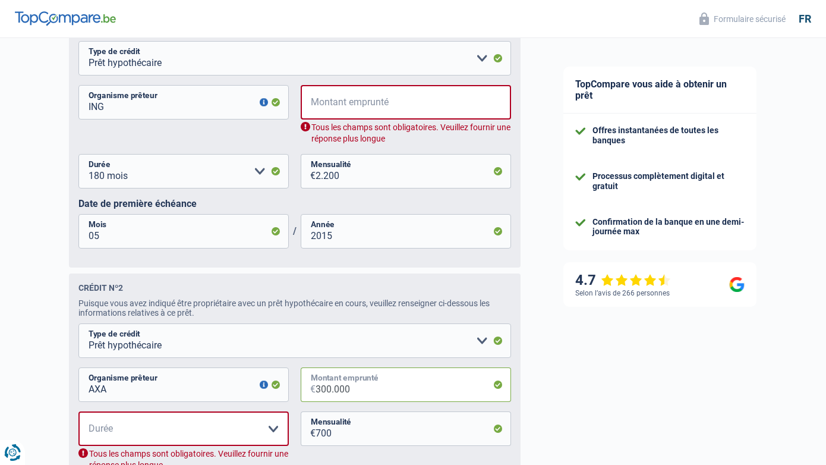
type input "300.000"
click at [334, 105] on input "Montant emprunté" at bounding box center [413, 102] width 195 height 34
type input "4"
select select
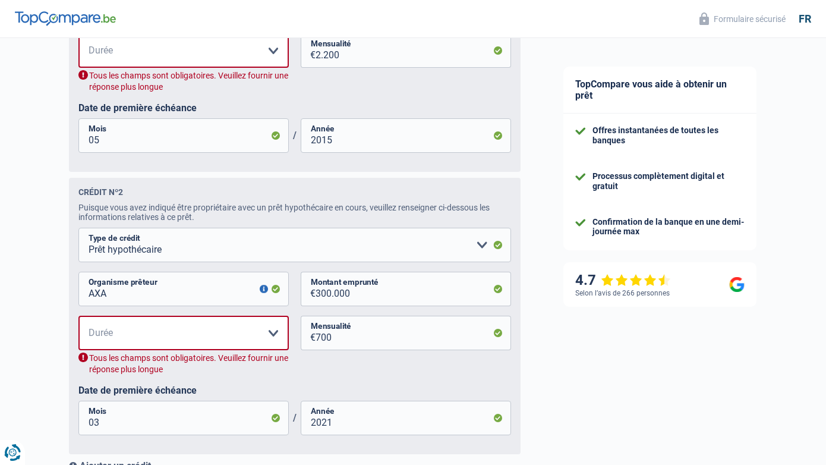
scroll to position [677, 0]
type input "400.000"
click at [258, 42] on select "120 mois 180 mois 240 mois 300 mois 360 mois 420 mois Veuillez sélectionner une…" at bounding box center [183, 50] width 210 height 34
select select "180"
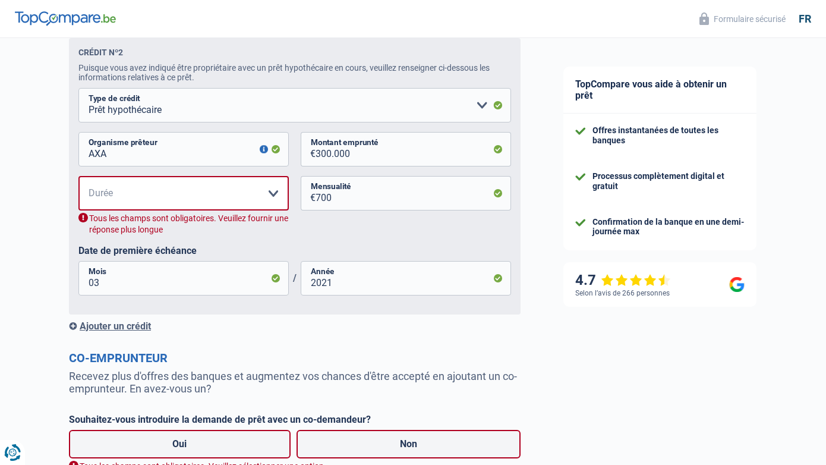
scroll to position [798, 0]
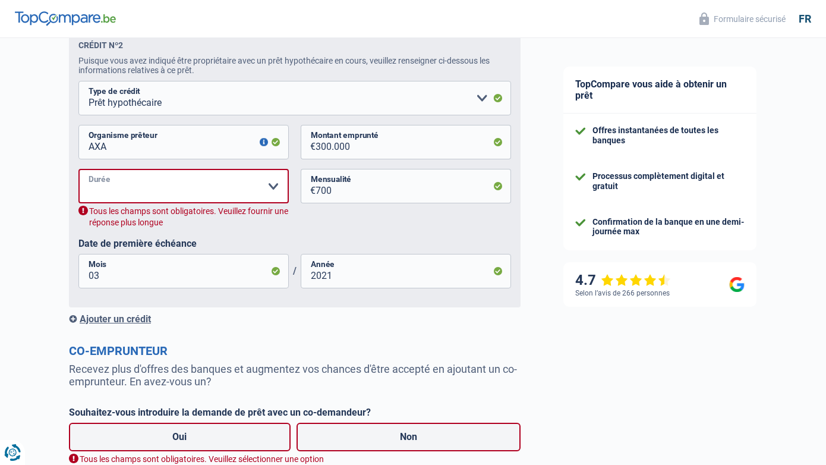
click at [215, 190] on select "120 mois 180 mois 240 mois 300 mois 360 mois 420 mois Veuillez sélectionner une…" at bounding box center [183, 186] width 210 height 34
select select "180"
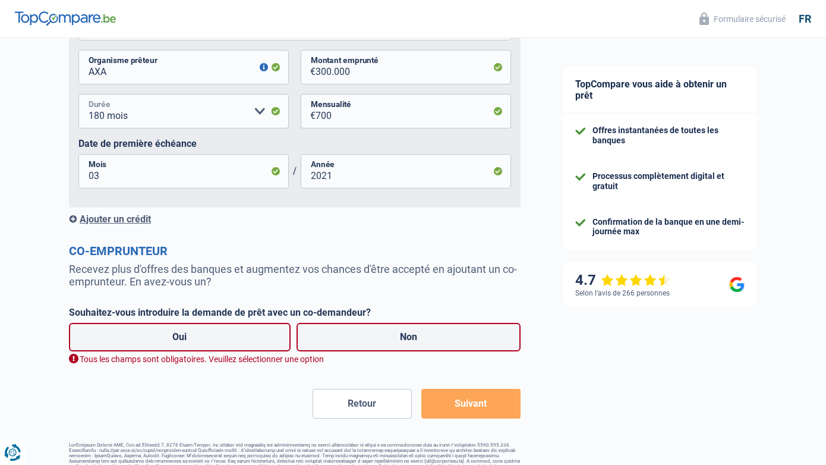
scroll to position [896, 0]
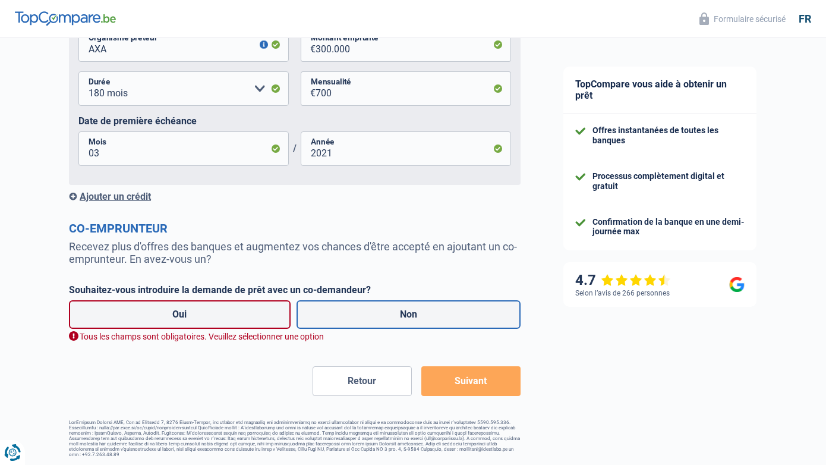
click at [382, 312] on label "Non" at bounding box center [409, 314] width 225 height 29
click at [382, 312] on input "Non" at bounding box center [409, 314] width 225 height 29
radio input "true"
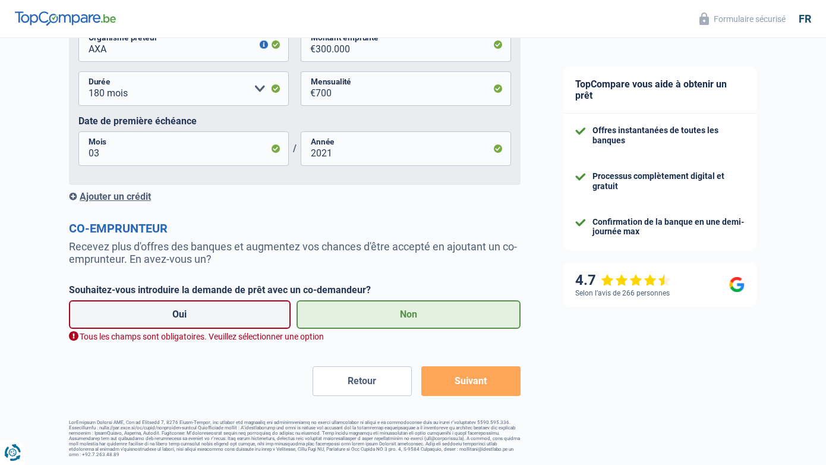
scroll to position [882, 0]
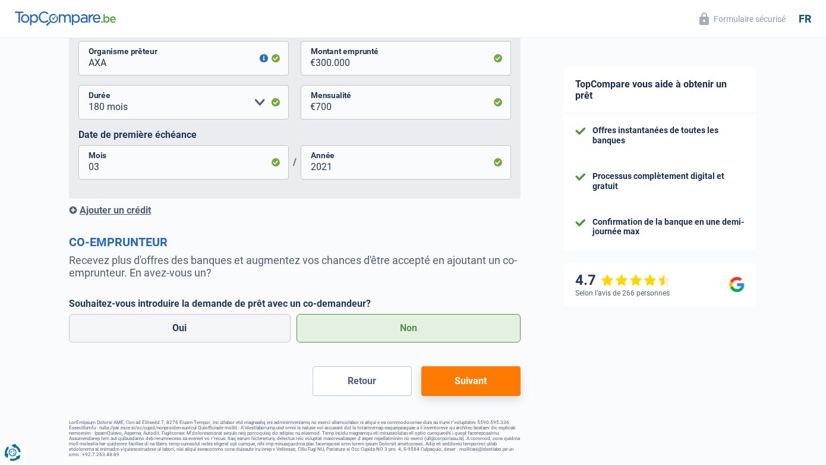
click at [469, 385] on button "Suivant" at bounding box center [470, 381] width 99 height 30
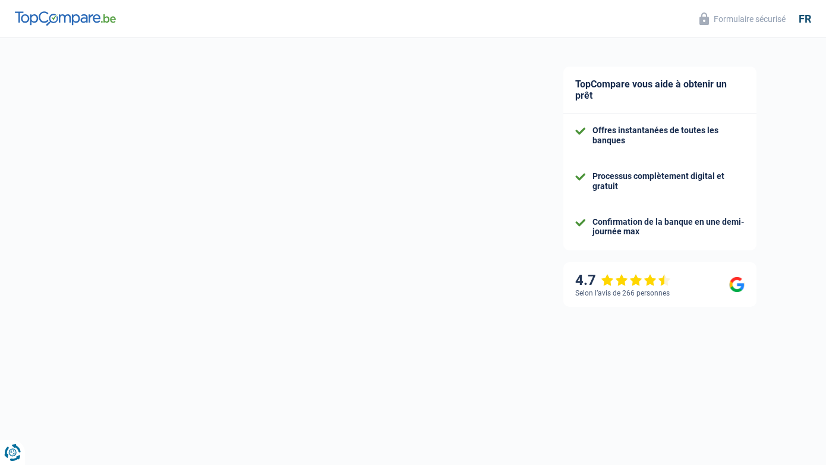
select select "120"
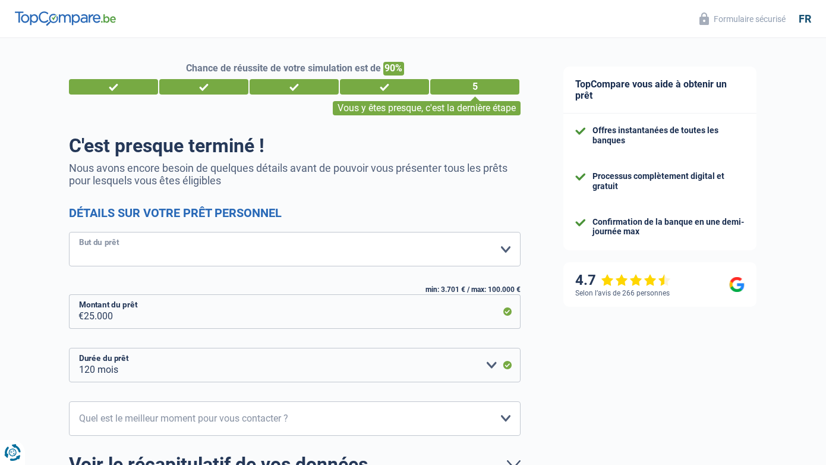
click at [251, 245] on select "Confort maison: meubles, textile, peinture, électroménager, outillage non-profe…" at bounding box center [295, 249] width 452 height 34
select select "renovation"
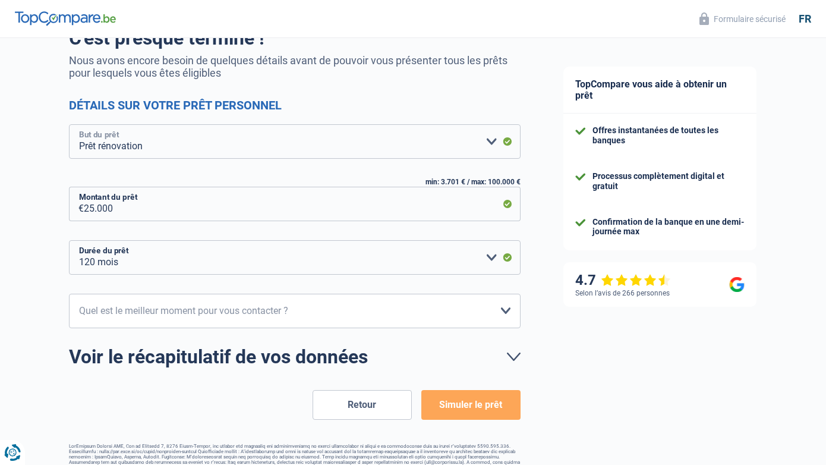
scroll to position [109, 0]
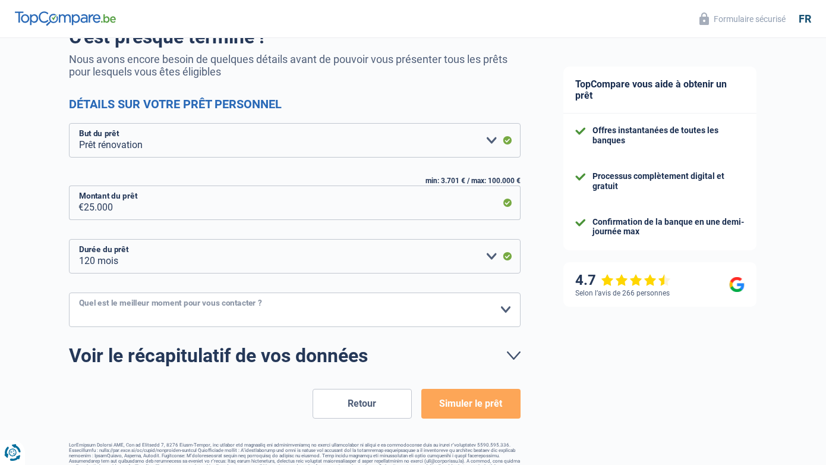
click at [256, 313] on select "10h-12h 12h-14h 14h-16h 16h-18h Veuillez sélectionner une option" at bounding box center [295, 309] width 452 height 34
select select "10-12"
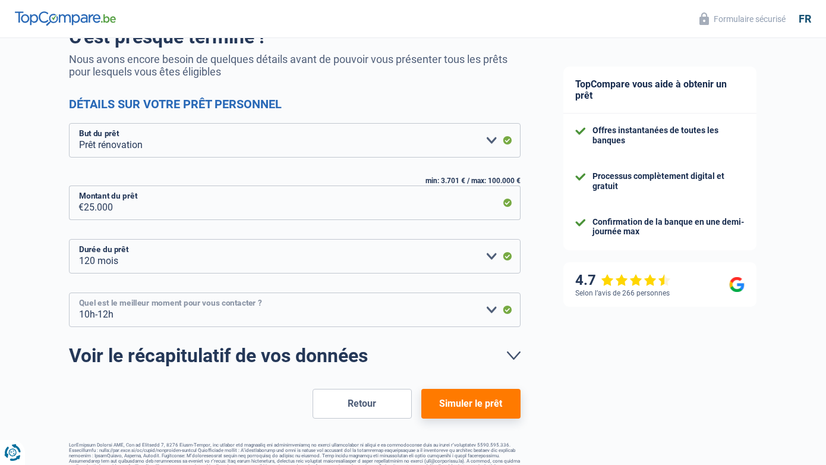
click at [257, 310] on select "10h-12h 12h-14h 14h-16h 16h-18h Veuillez sélectionner une option" at bounding box center [295, 309] width 452 height 34
click at [475, 405] on button "Simuler le prêt" at bounding box center [470, 404] width 99 height 30
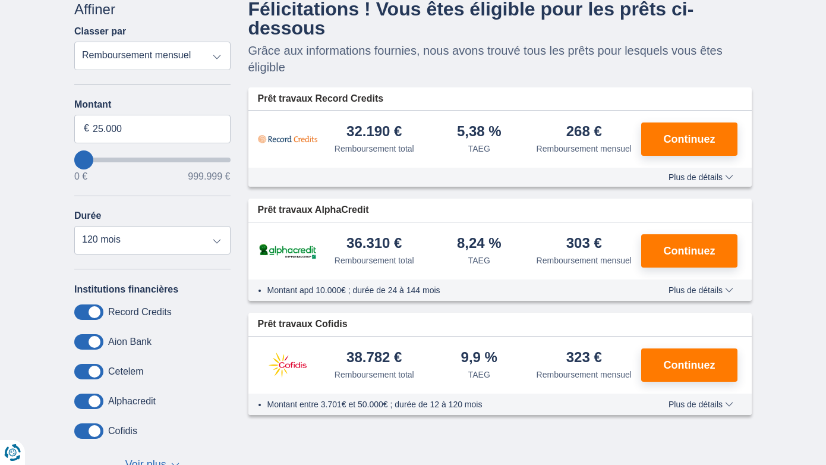
scroll to position [86, 0]
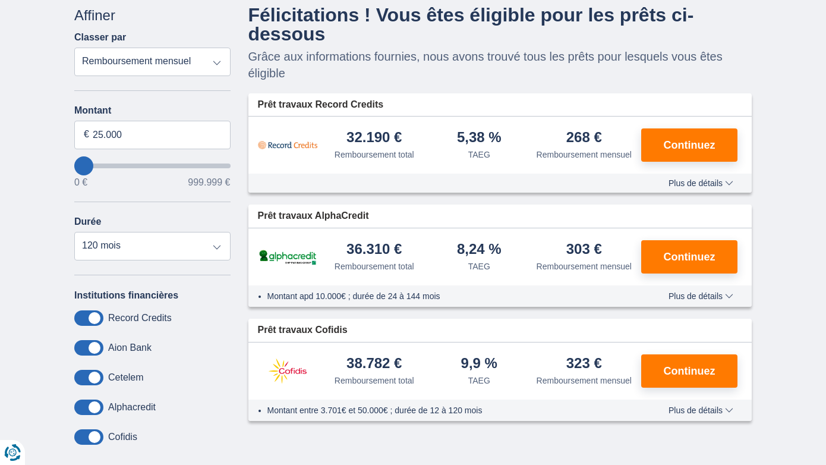
click at [713, 187] on span "Plus de détails" at bounding box center [701, 183] width 65 height 8
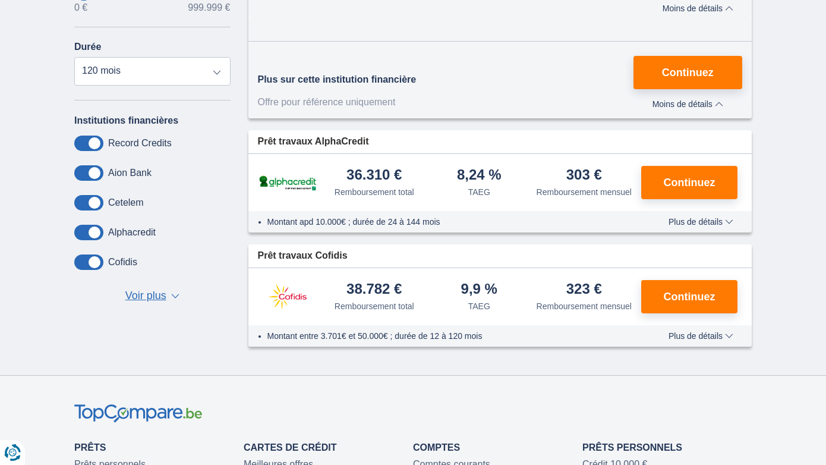
scroll to position [262, 0]
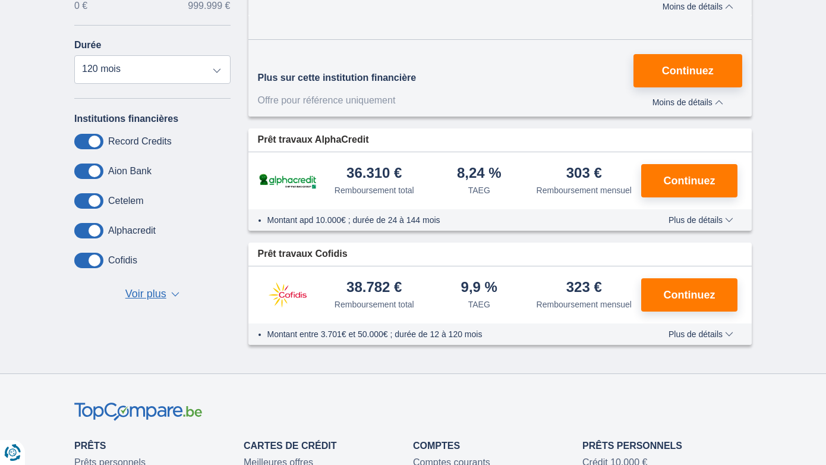
click at [688, 338] on span "Plus de détails" at bounding box center [701, 334] width 65 height 8
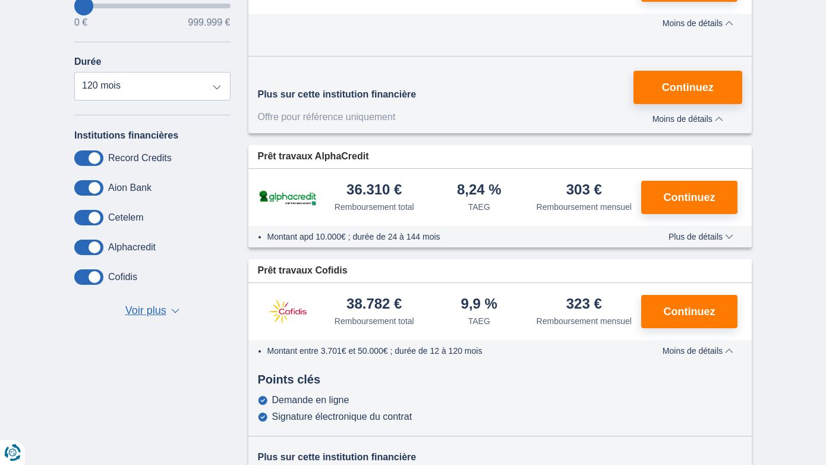
scroll to position [132, 0]
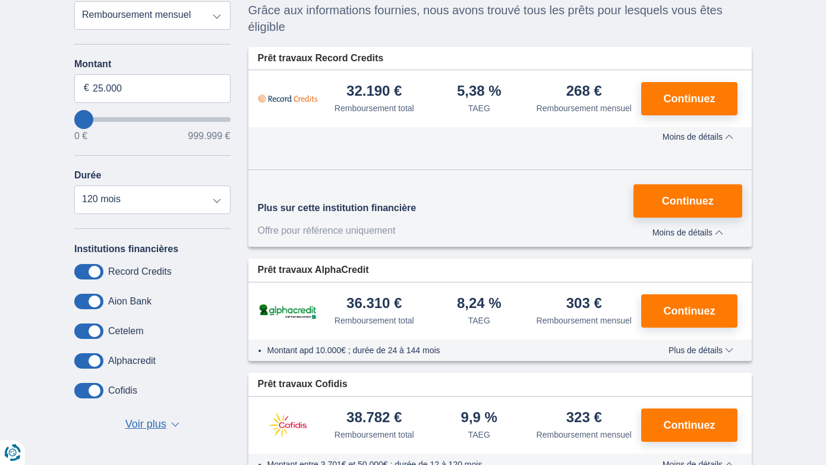
click at [677, 354] on span "Plus de détails" at bounding box center [701, 350] width 65 height 8
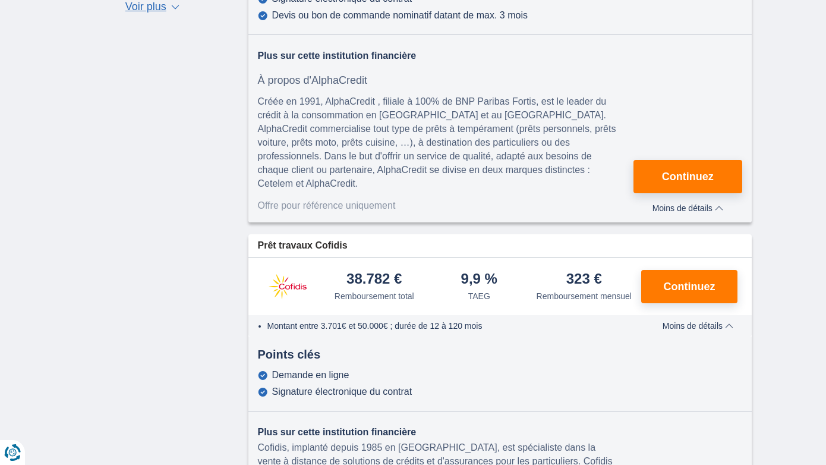
scroll to position [512, 0]
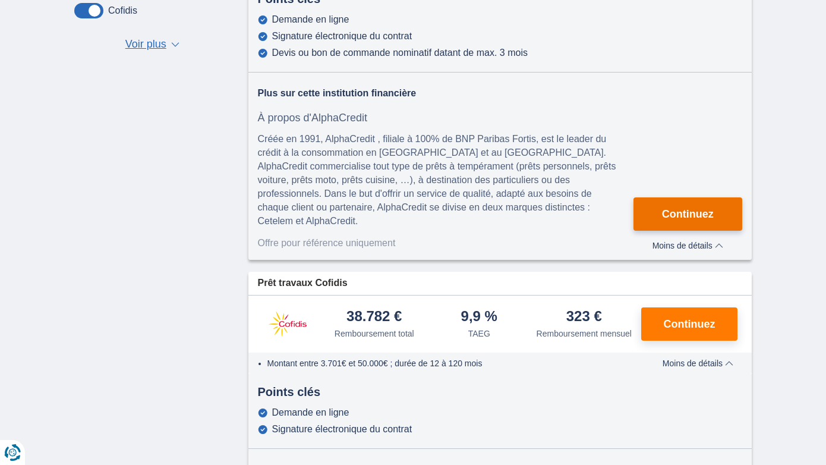
click at [686, 219] on span "Continuez" at bounding box center [688, 214] width 52 height 11
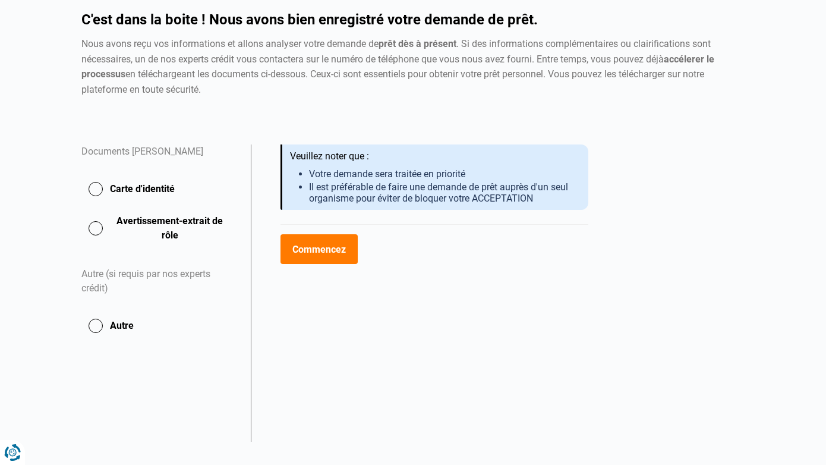
scroll to position [111, 0]
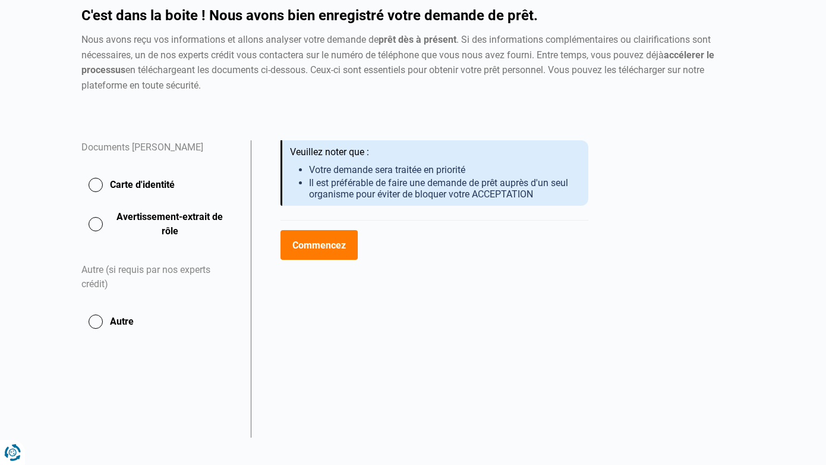
click at [94, 184] on button "Carte d'identité" at bounding box center [158, 185] width 155 height 30
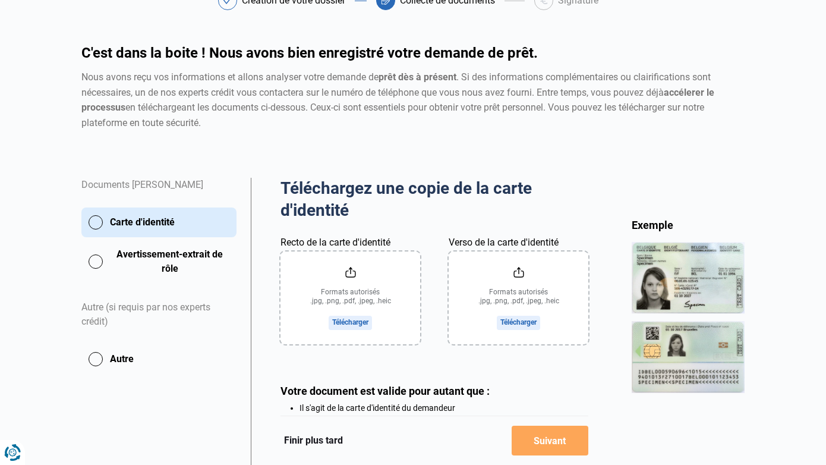
scroll to position [74, 0]
click at [347, 320] on input "Recto de la carte d'identité" at bounding box center [350, 297] width 140 height 93
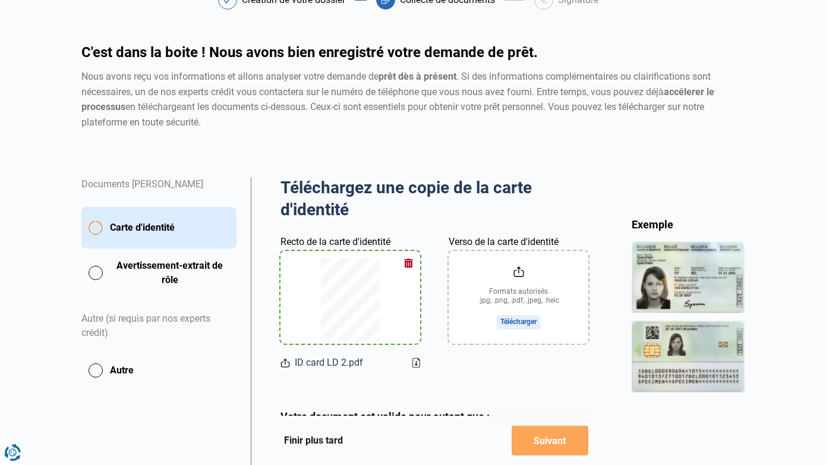
click at [97, 276] on button "Avertissement-extrait de rôle" at bounding box center [158, 273] width 155 height 30
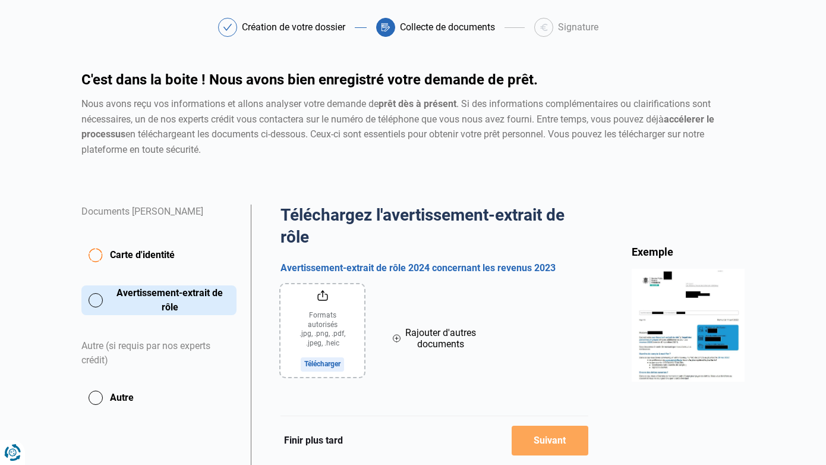
scroll to position [58, 0]
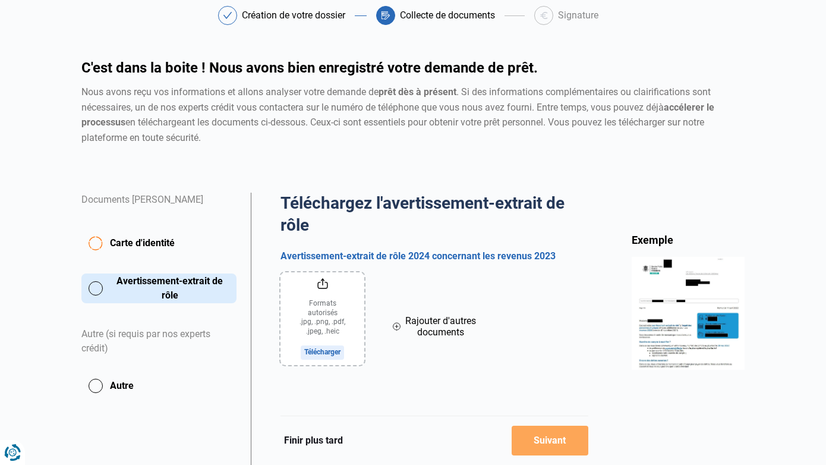
click at [319, 350] on input "file" at bounding box center [321, 318] width 83 height 93
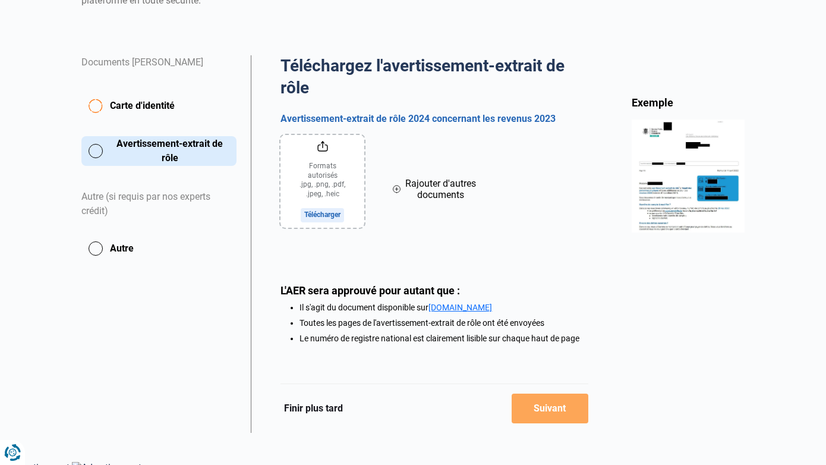
scroll to position [201, 0]
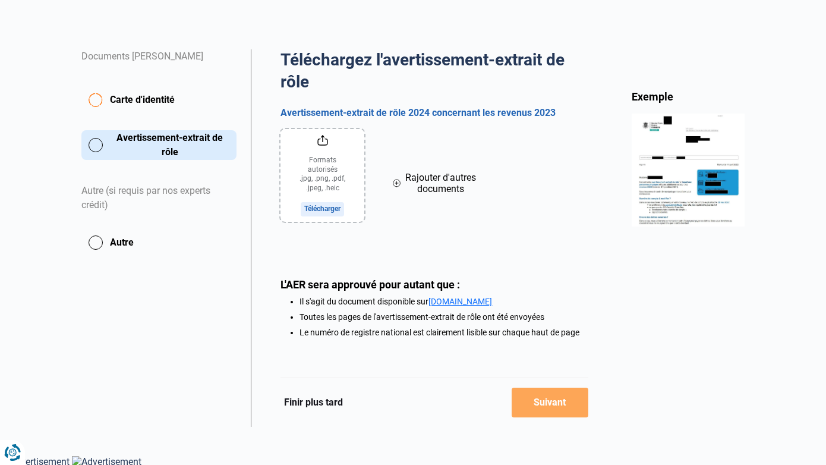
click at [327, 169] on input "file" at bounding box center [321, 175] width 83 height 93
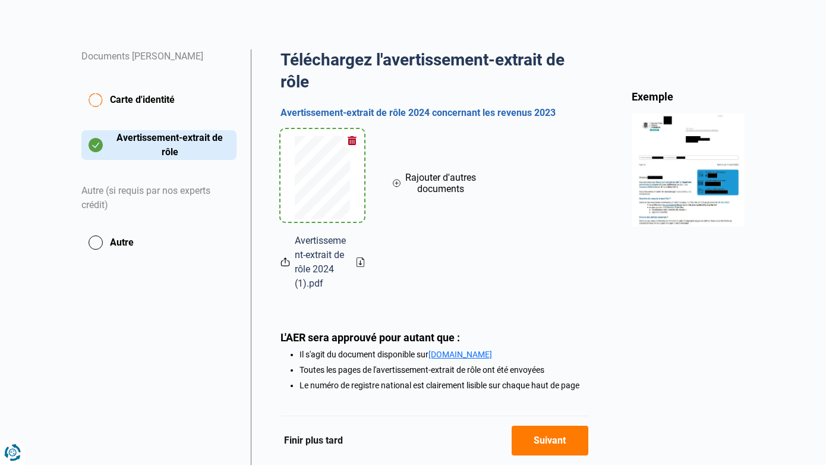
click at [550, 444] on button "Suivant" at bounding box center [550, 440] width 77 height 30
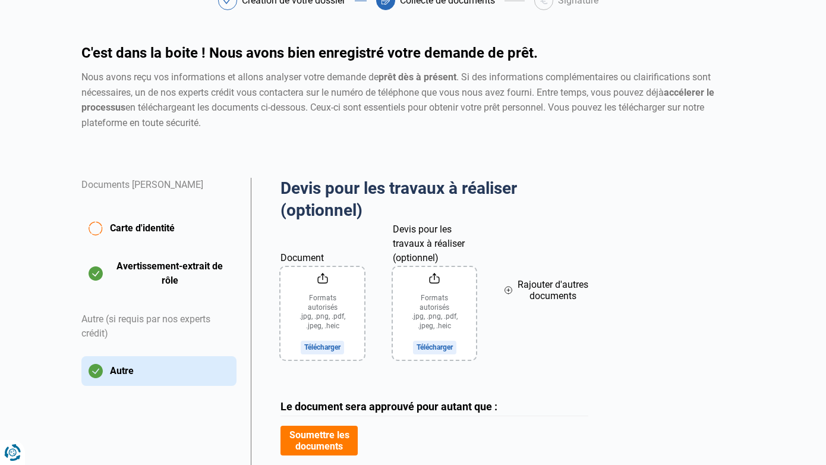
scroll to position [77, 0]
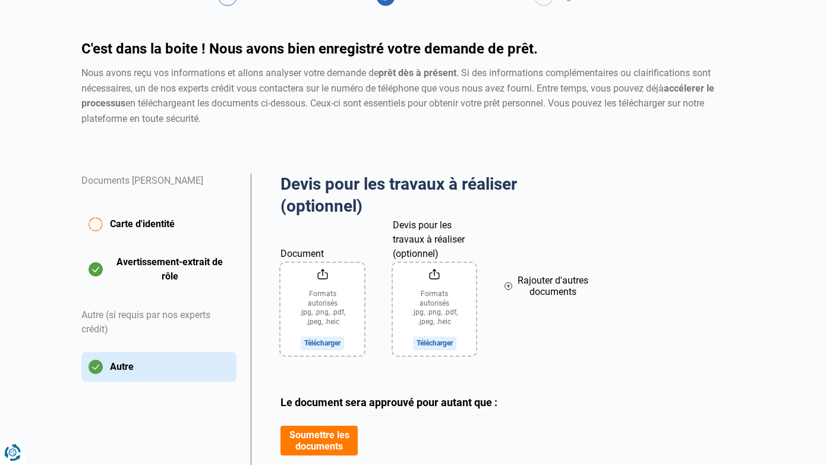
click at [443, 310] on input "Devis pour les travaux à réaliser (optionnel)" at bounding box center [434, 309] width 83 height 93
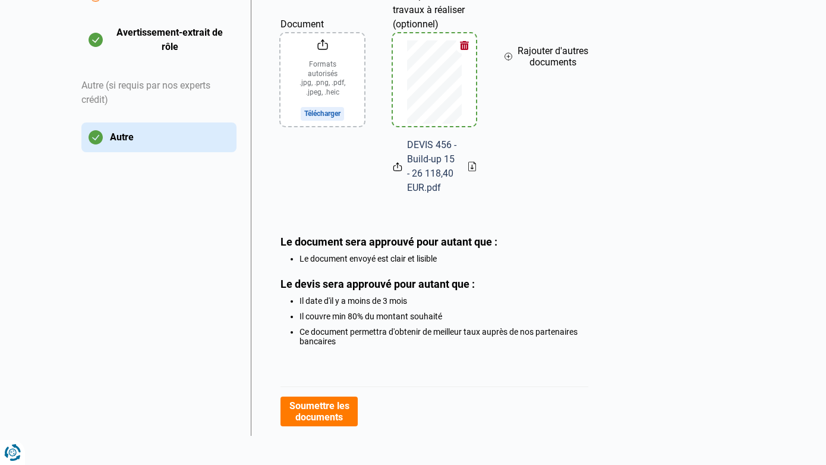
scroll to position [319, 0]
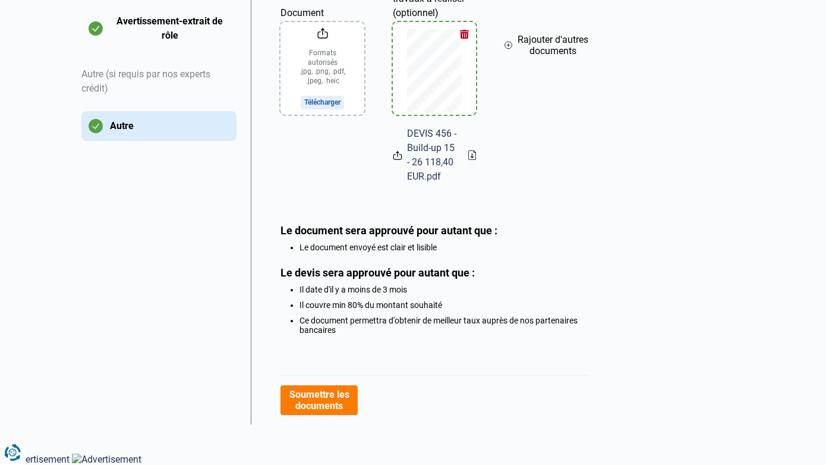
click at [326, 400] on button "Soumettre les documents" at bounding box center [318, 400] width 77 height 30
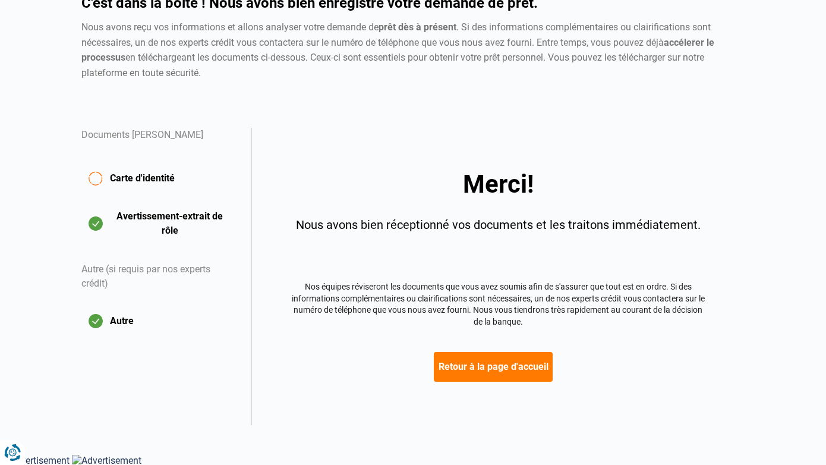
scroll to position [123, 0]
click at [105, 179] on button "Carte d'identité" at bounding box center [158, 178] width 155 height 42
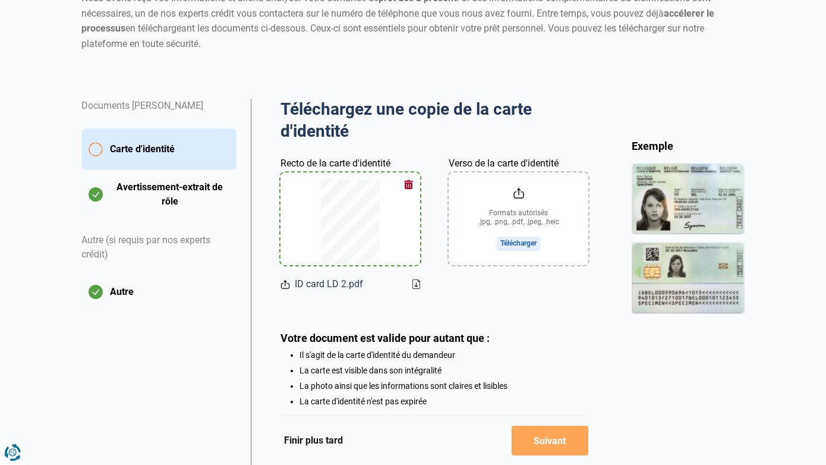
scroll to position [160, 0]
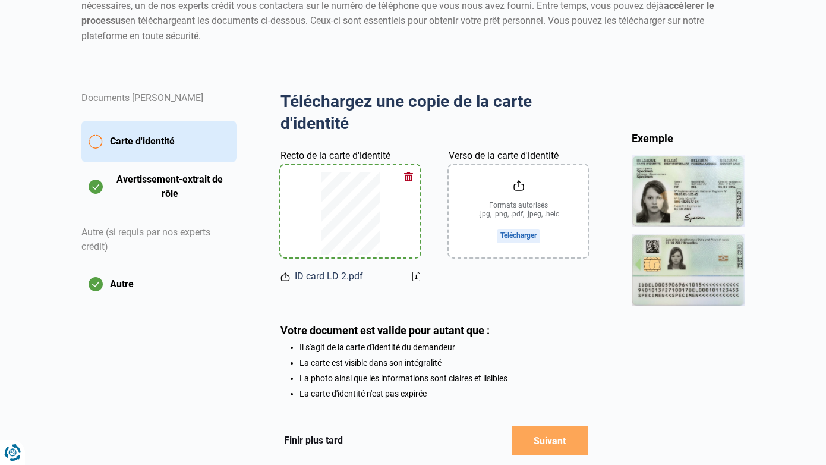
click at [514, 233] on input "Verso de la carte d'identité" at bounding box center [519, 211] width 140 height 93
type input "C:\fakepath\ID card LD 2.pdf"
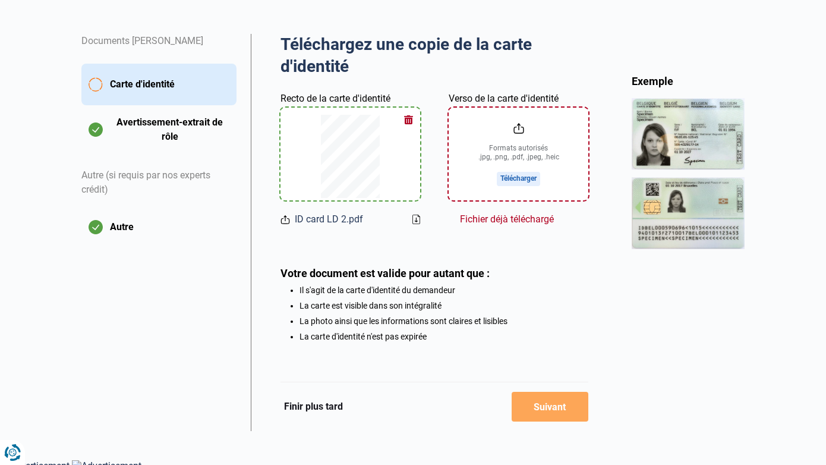
scroll to position [224, 0]
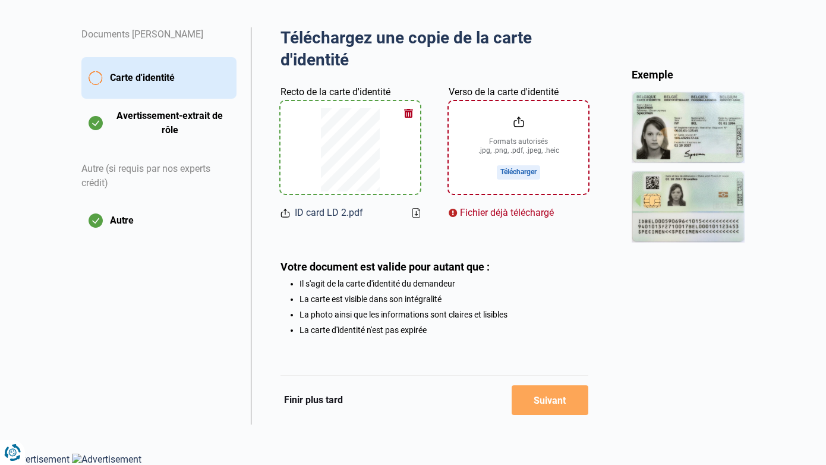
click at [322, 401] on button "Finir plus tard" at bounding box center [313, 399] width 66 height 15
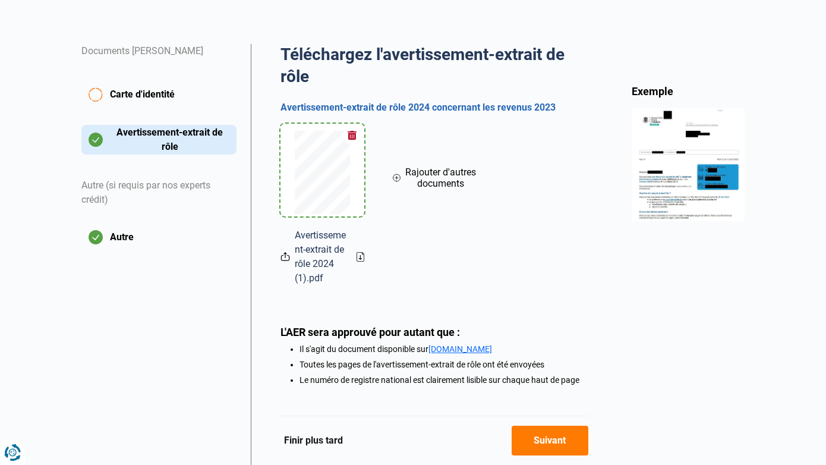
click at [541, 440] on button "Suivant" at bounding box center [550, 440] width 77 height 30
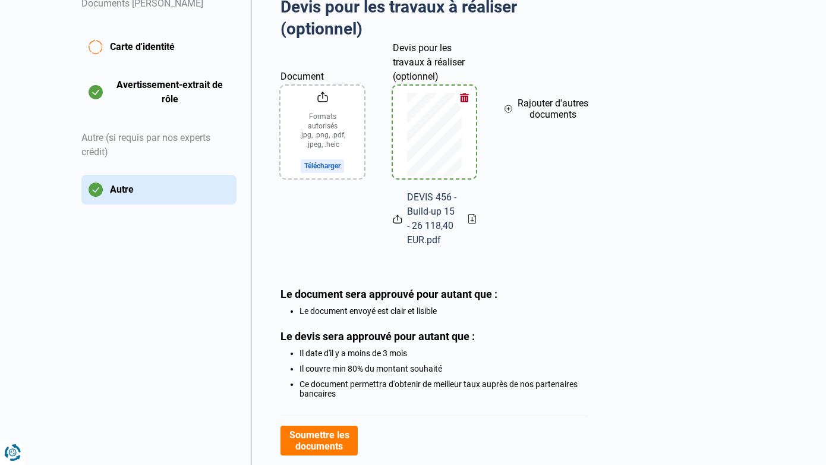
scroll to position [274, 0]
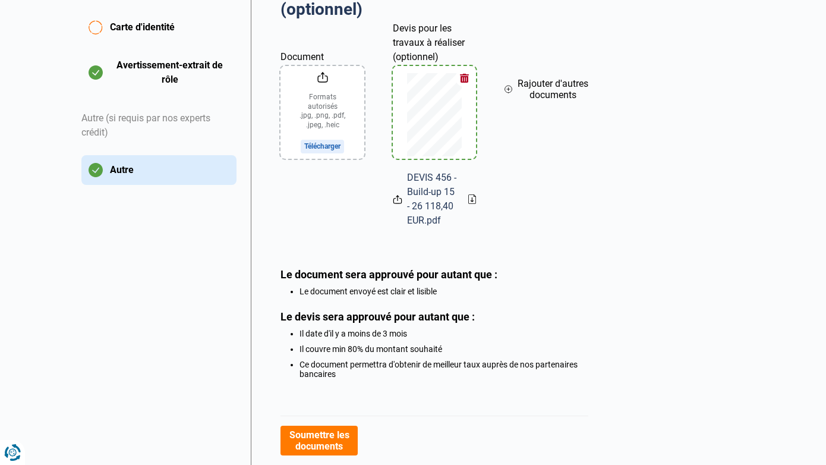
click at [317, 437] on button "Soumettre les documents" at bounding box center [318, 440] width 77 height 30
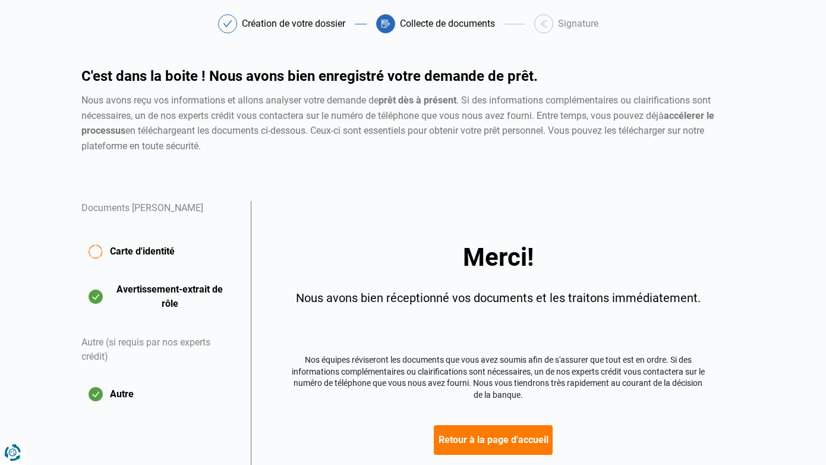
scroll to position [123, 0]
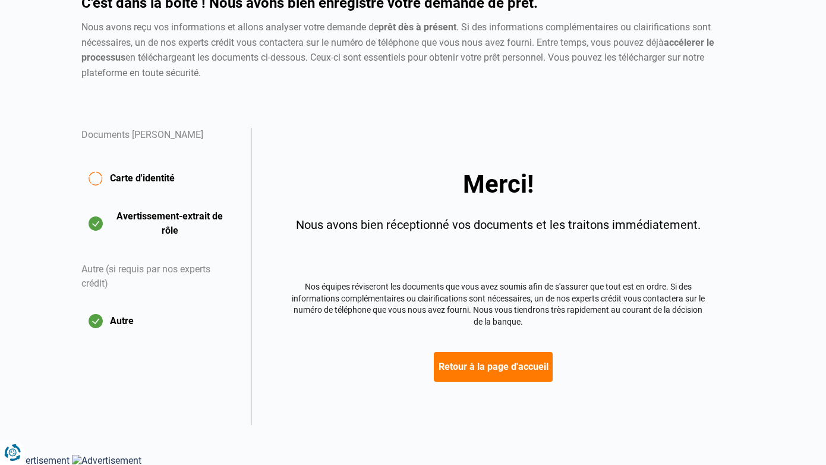
click at [476, 361] on button "Retour à la page d'accueil" at bounding box center [493, 367] width 119 height 30
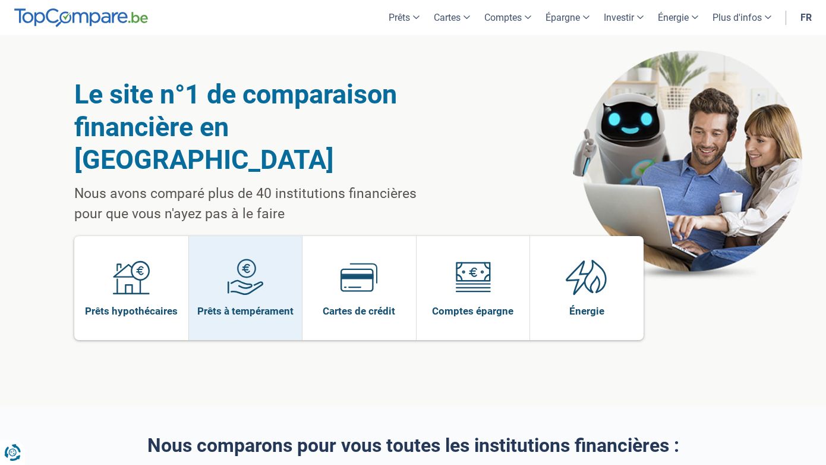
click at [255, 258] on img at bounding box center [245, 276] width 37 height 37
